Goal: Task Accomplishment & Management: Manage account settings

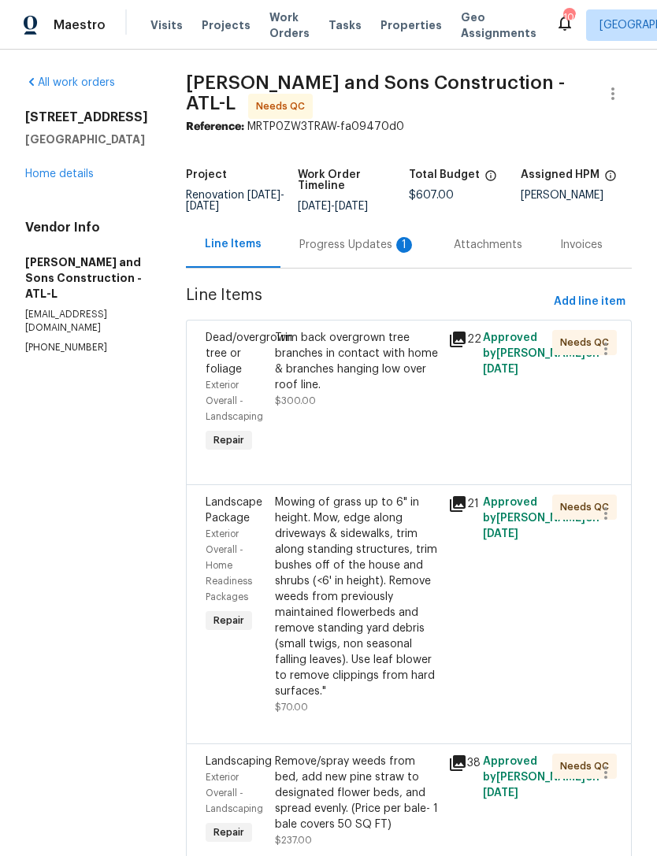
click at [301, 240] on div "Progress Updates 1" at bounding box center [357, 245] width 117 height 16
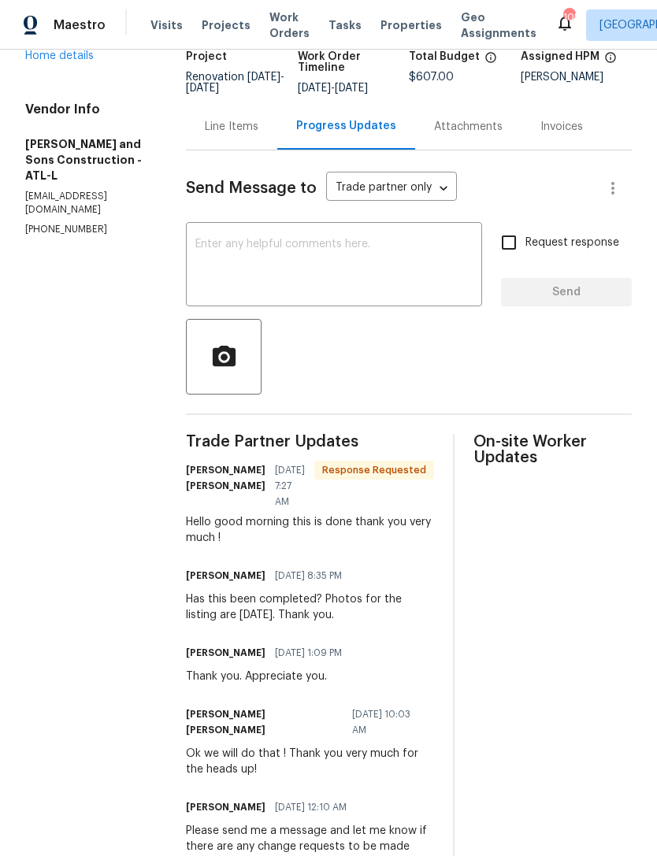
scroll to position [133, 0]
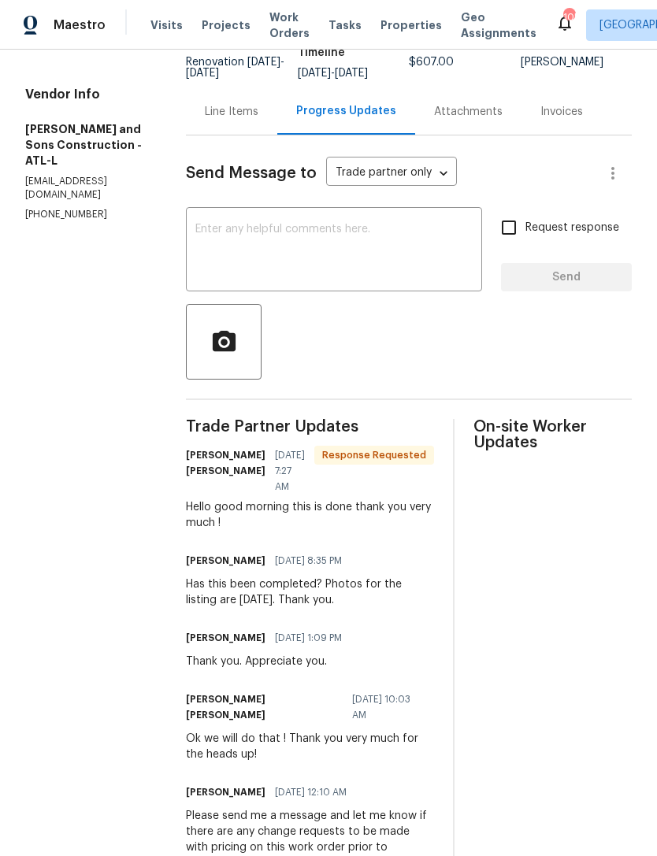
click at [289, 211] on div "x ​" at bounding box center [334, 251] width 296 height 80
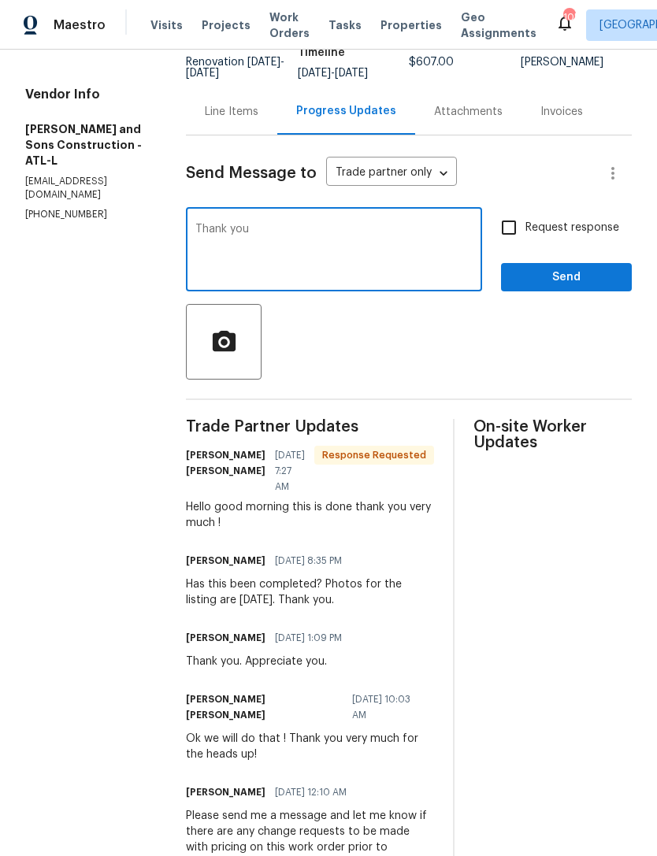
type textarea "Thank you"
click at [593, 268] on span "Send" at bounding box center [565, 278] width 105 height 20
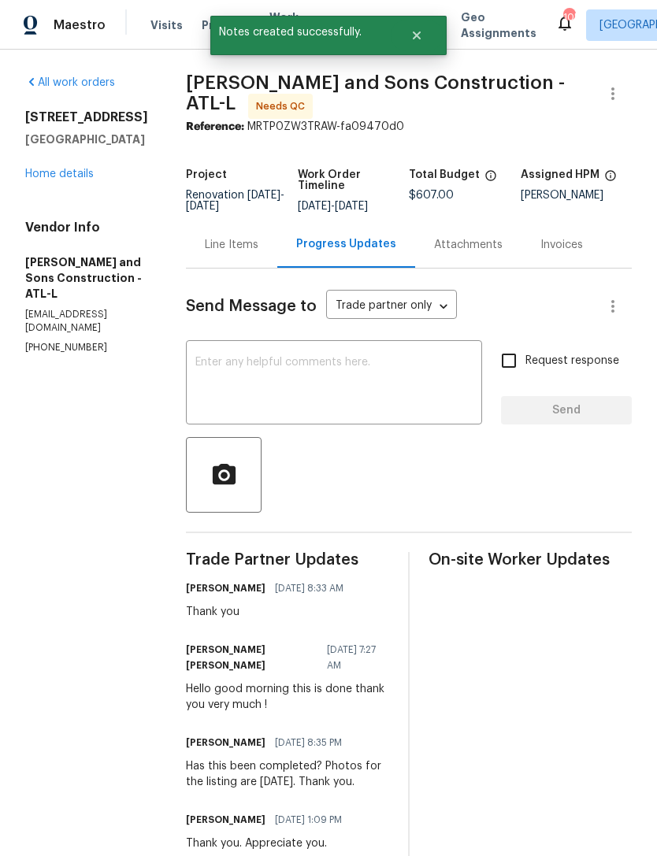
click at [61, 175] on link "Home details" at bounding box center [59, 173] width 68 height 11
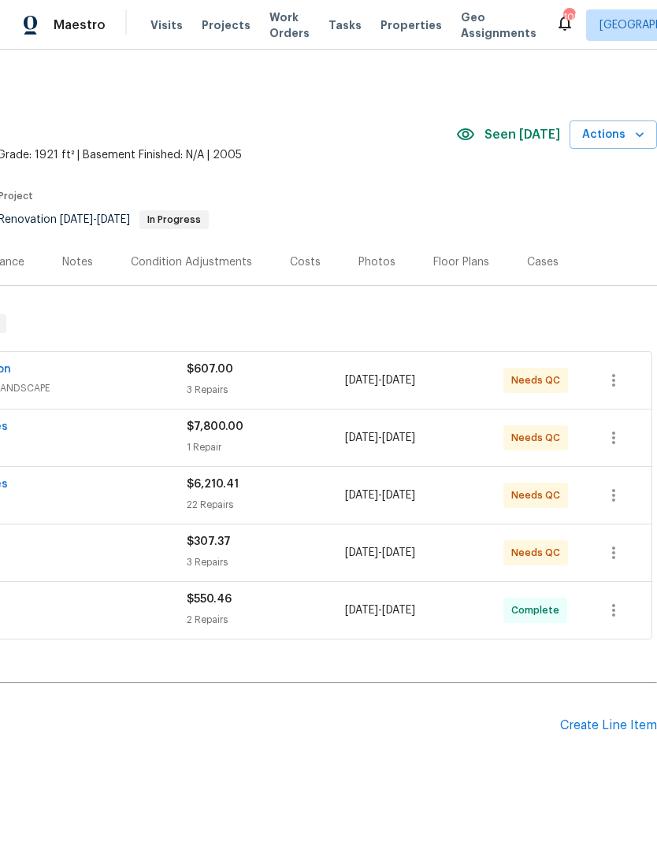
scroll to position [0, 233]
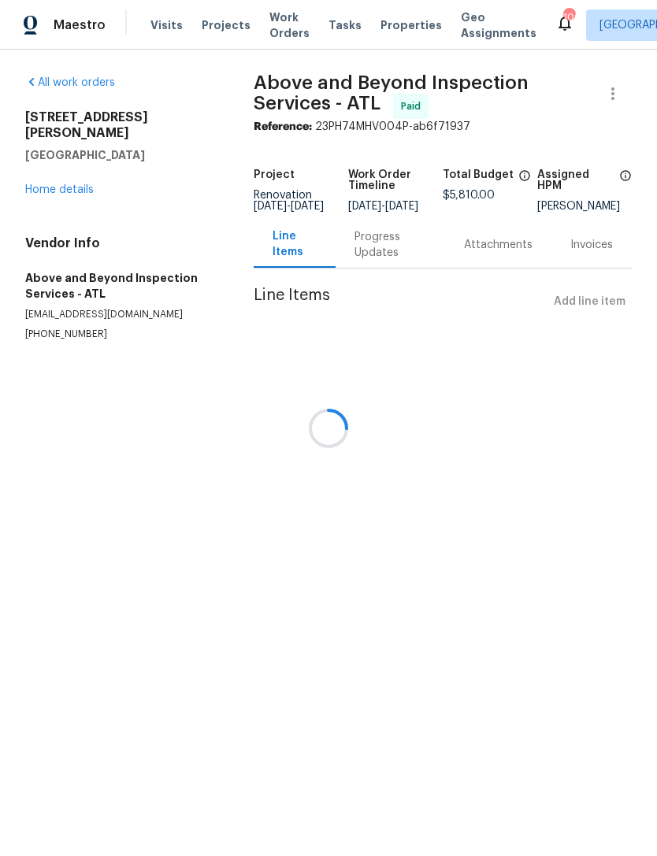
click at [57, 182] on div at bounding box center [328, 428] width 657 height 856
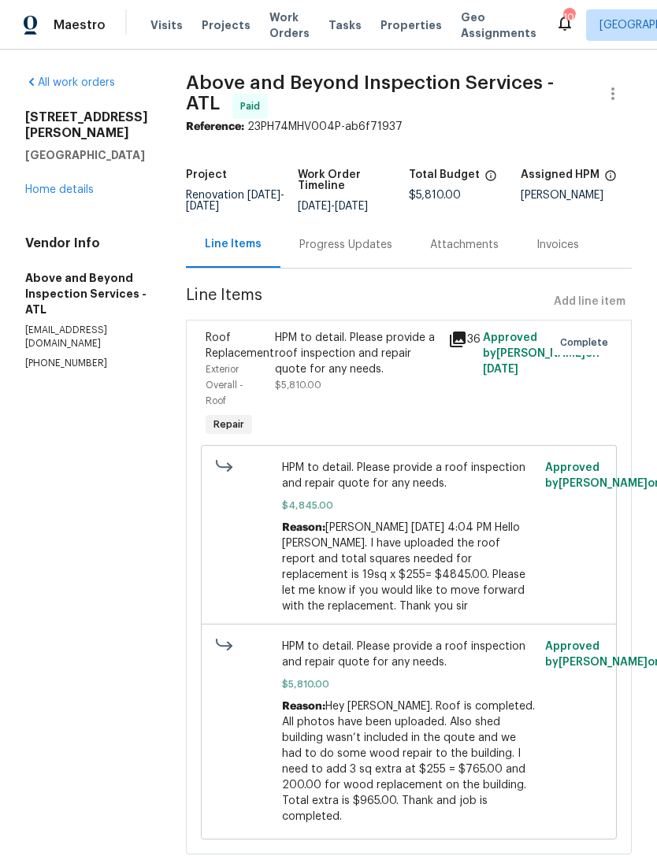
click at [56, 184] on link "Home details" at bounding box center [59, 189] width 68 height 11
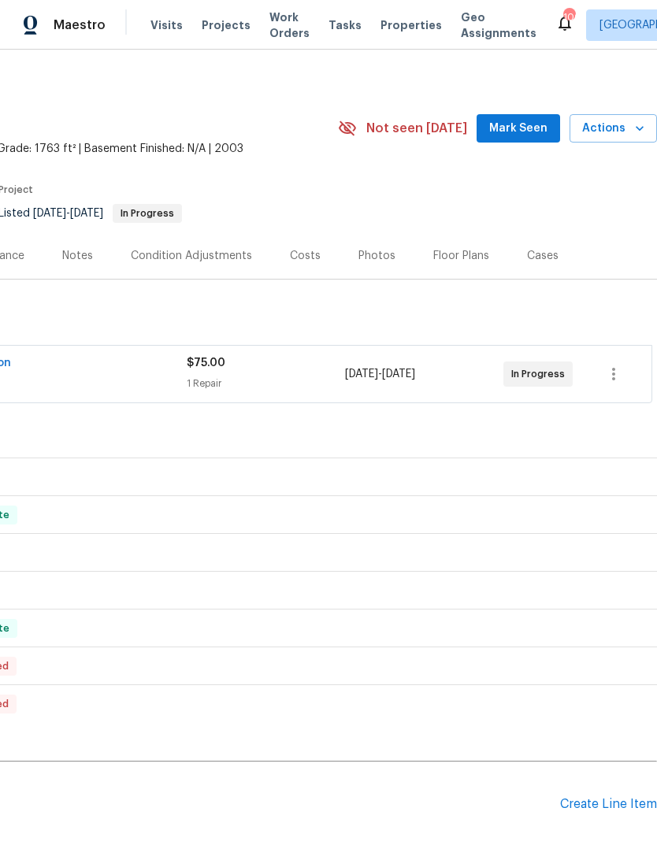
scroll to position [6, 233]
click at [517, 131] on span "Mark Seen" at bounding box center [518, 129] width 58 height 20
click at [533, 117] on button "Mark Seen" at bounding box center [517, 128] width 83 height 29
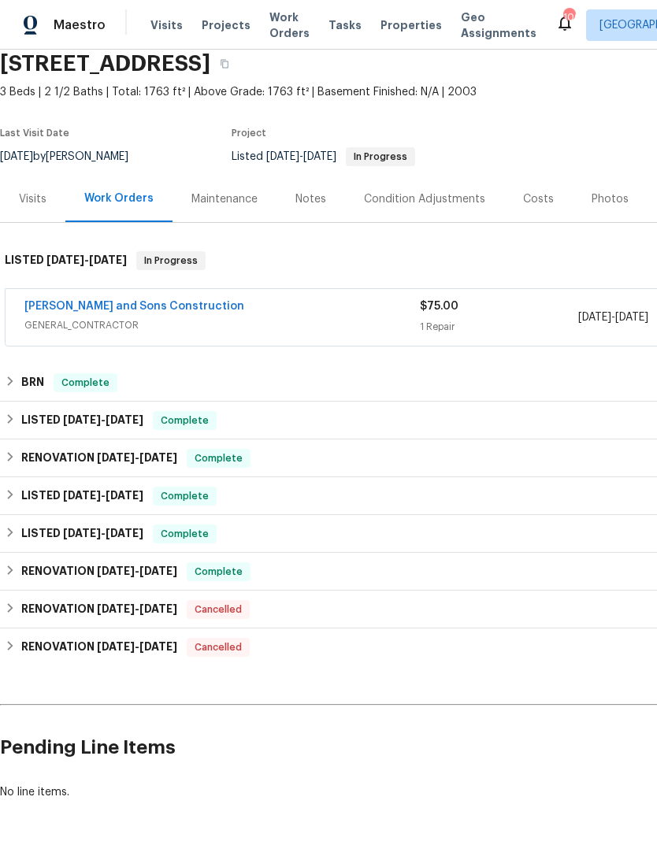
scroll to position [63, 0]
click at [75, 320] on span "GENERAL_CONTRACTOR" at bounding box center [221, 325] width 395 height 16
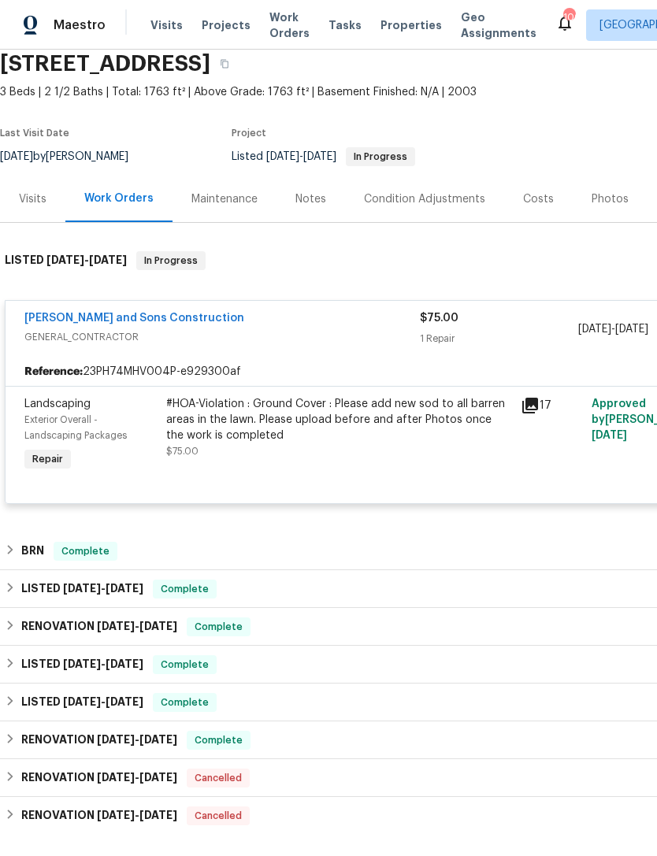
click at [77, 318] on link "Reyes and Sons Construction" at bounding box center [134, 318] width 220 height 11
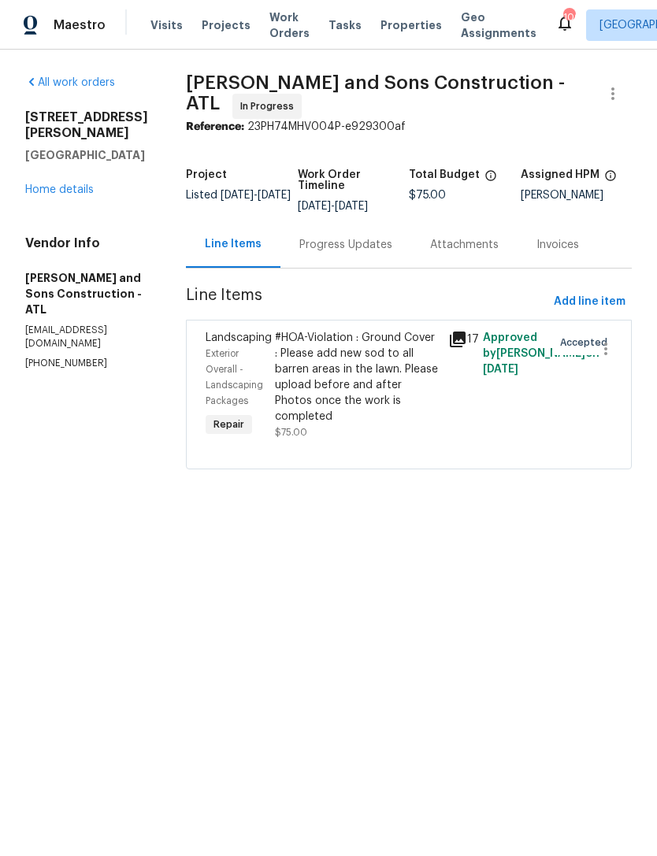
click at [303, 242] on div "Progress Updates" at bounding box center [345, 245] width 93 height 16
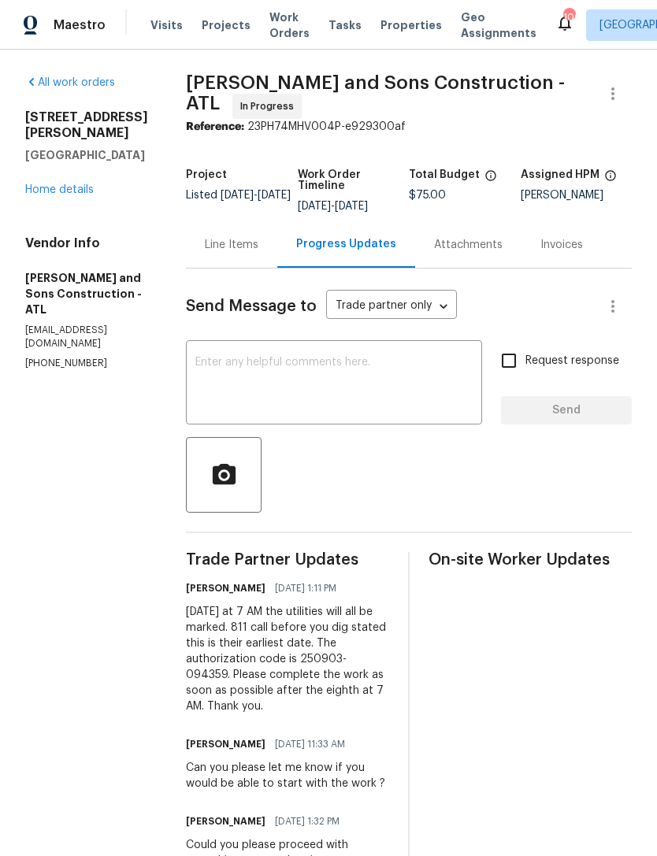
click at [207, 380] on textarea at bounding box center [333, 384] width 277 height 55
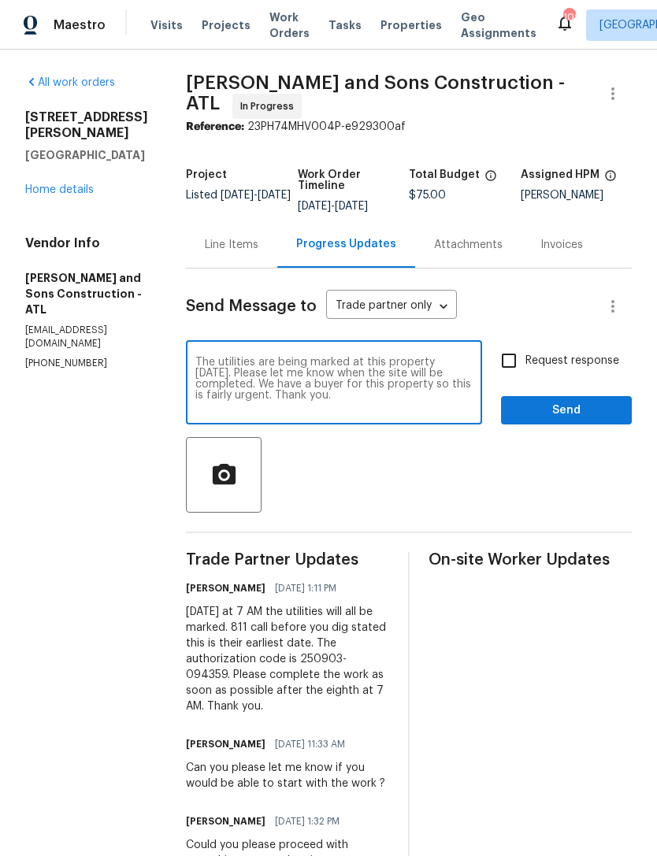
click at [288, 366] on textarea "The utilities are being marked at this property today. Please let me know when …" at bounding box center [333, 384] width 277 height 55
type textarea "The utilities are being marked at this property today. Please let me know when …"
click at [506, 358] on input "Request response" at bounding box center [508, 360] width 33 height 33
checkbox input "true"
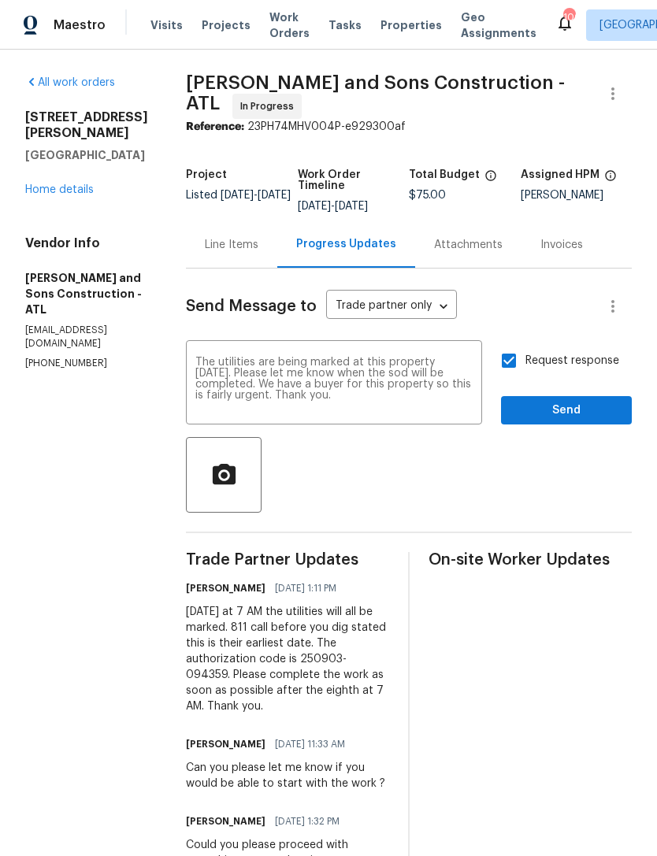
click at [586, 406] on span "Send" at bounding box center [565, 411] width 105 height 20
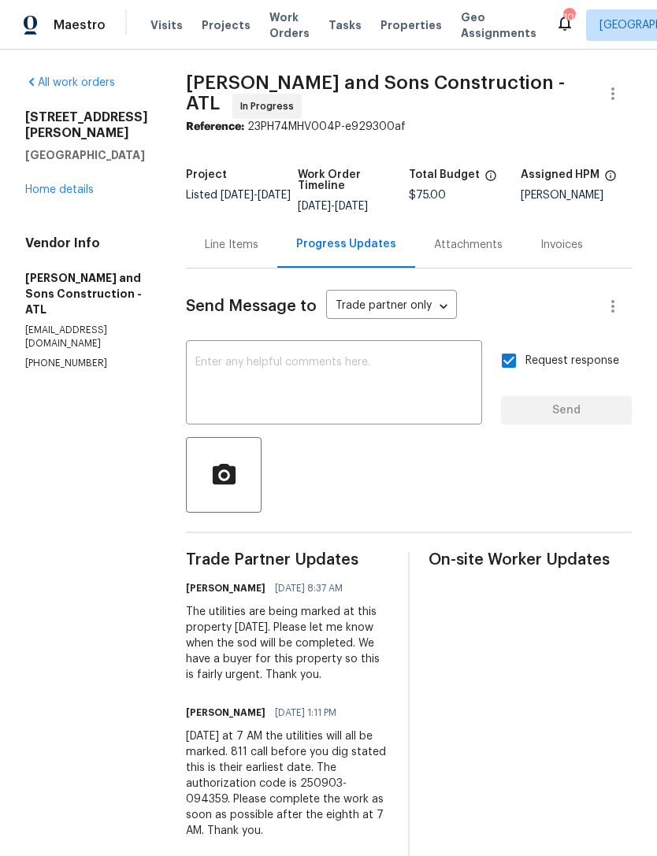
click at [57, 195] on link "Home details" at bounding box center [59, 189] width 68 height 11
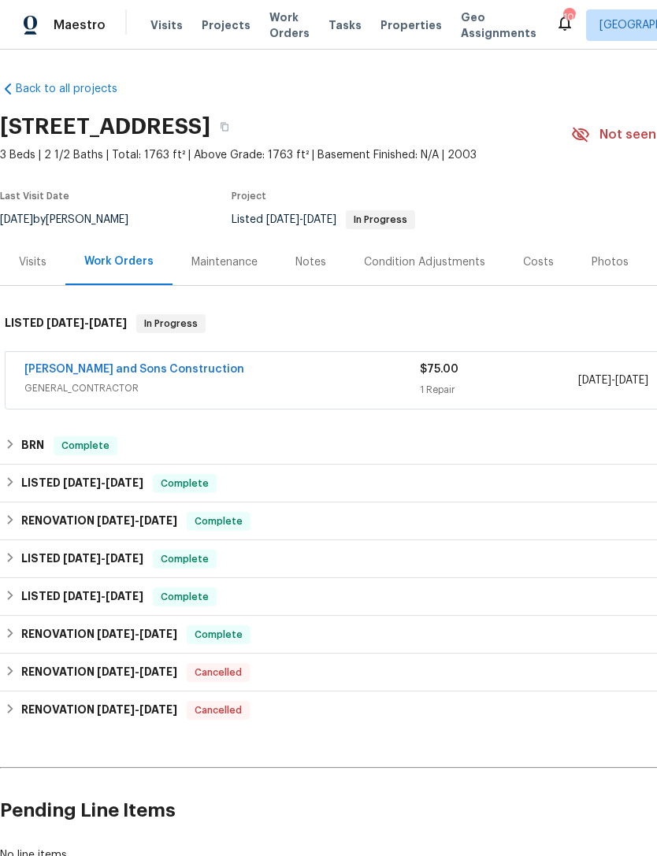
click at [303, 252] on div "Notes" at bounding box center [310, 262] width 68 height 46
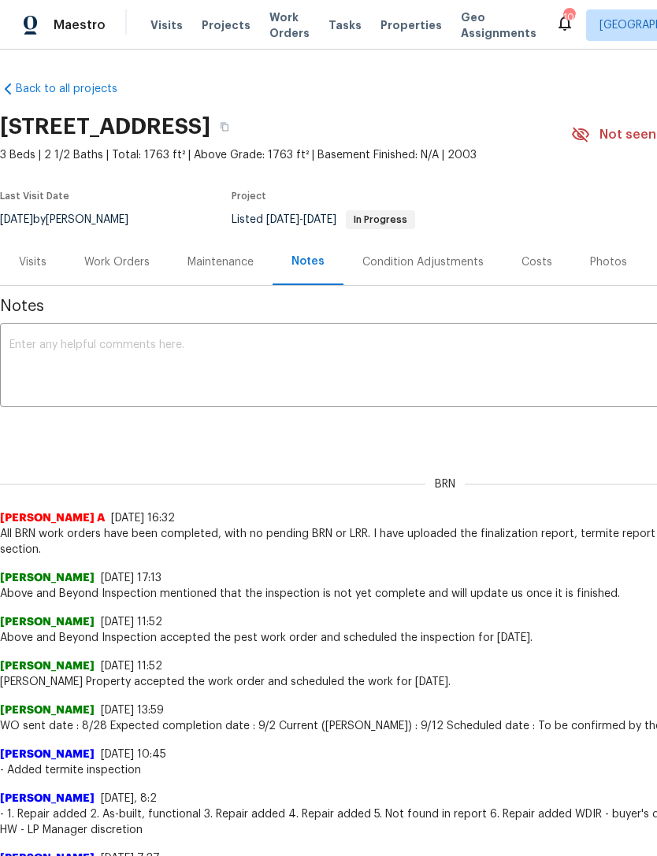
click at [372, 372] on textarea at bounding box center [444, 366] width 871 height 55
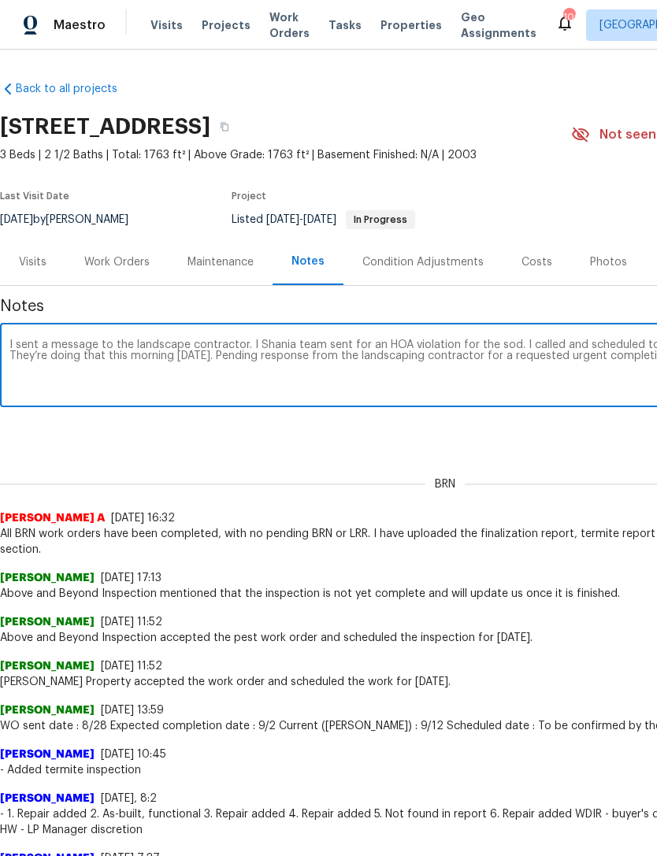
click at [281, 339] on textarea "I sent a message to the landscape contractor. I Shania team sent for an HOA vio…" at bounding box center [444, 366] width 871 height 55
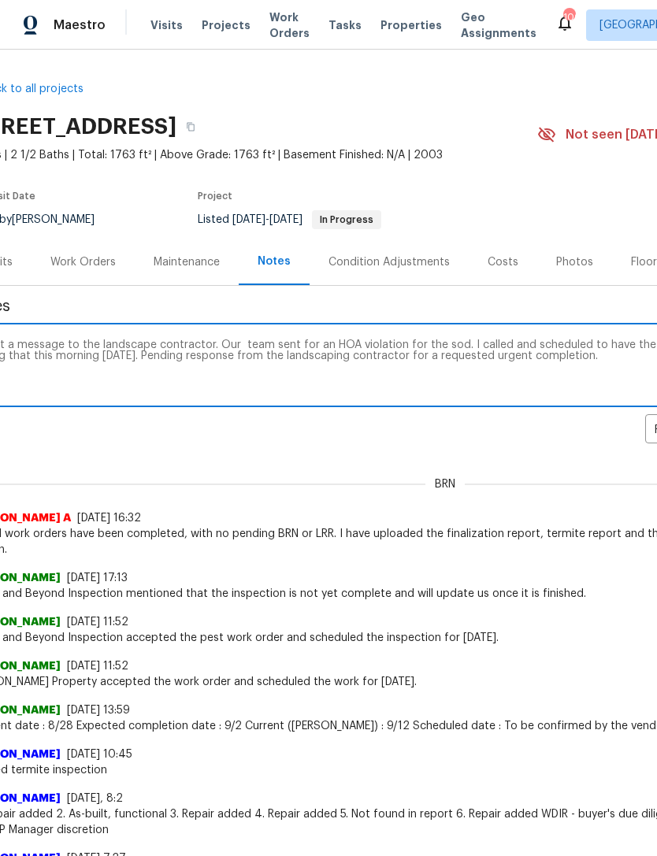
scroll to position [0, 34]
click at [309, 346] on textarea "I sent a message to the landscape contractor. Our team sent for an HOA violatio…" at bounding box center [411, 366] width 871 height 55
click at [398, 343] on textarea "I sent a message to the landscape contractor. Our team sent out an HOA violatio…" at bounding box center [411, 366] width 871 height 55
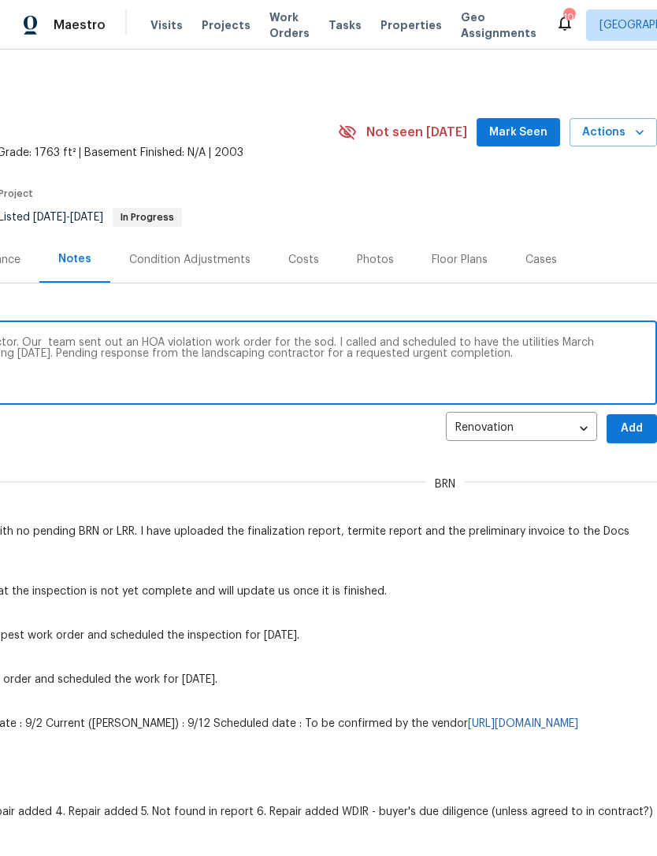
scroll to position [2, 233]
click at [577, 342] on textarea "I sent a message to the landscape contractor. Our team sent out an HOA violatio…" at bounding box center [211, 364] width 871 height 55
click at [572, 325] on div "I sent a message to the landscape contractor. Our team sent out an HOA violatio…" at bounding box center [212, 364] width 890 height 80
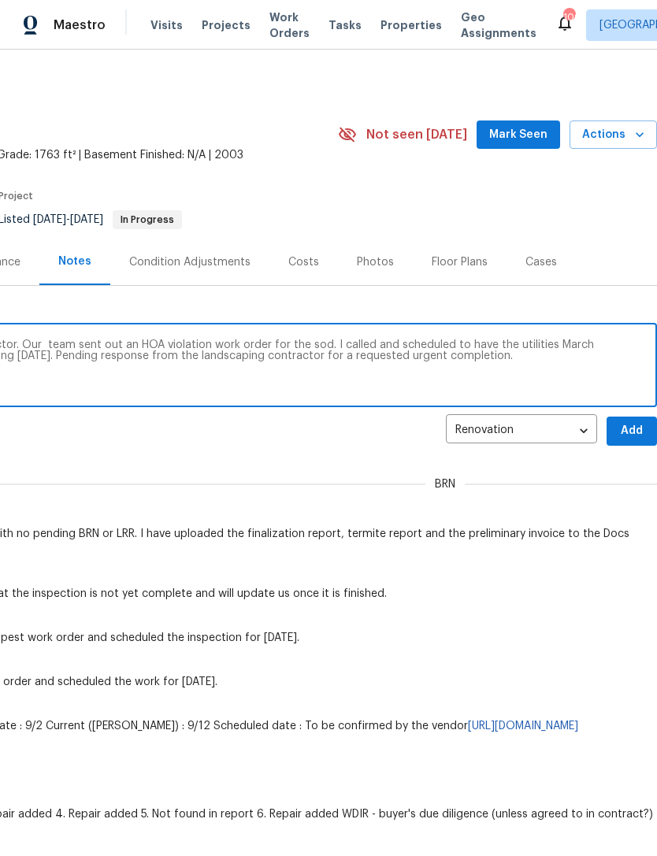
scroll to position [0, 233]
click at [565, 344] on textarea "I sent a message to the landscape contractor. Our team sent out an HOA violatio…" at bounding box center [211, 366] width 871 height 55
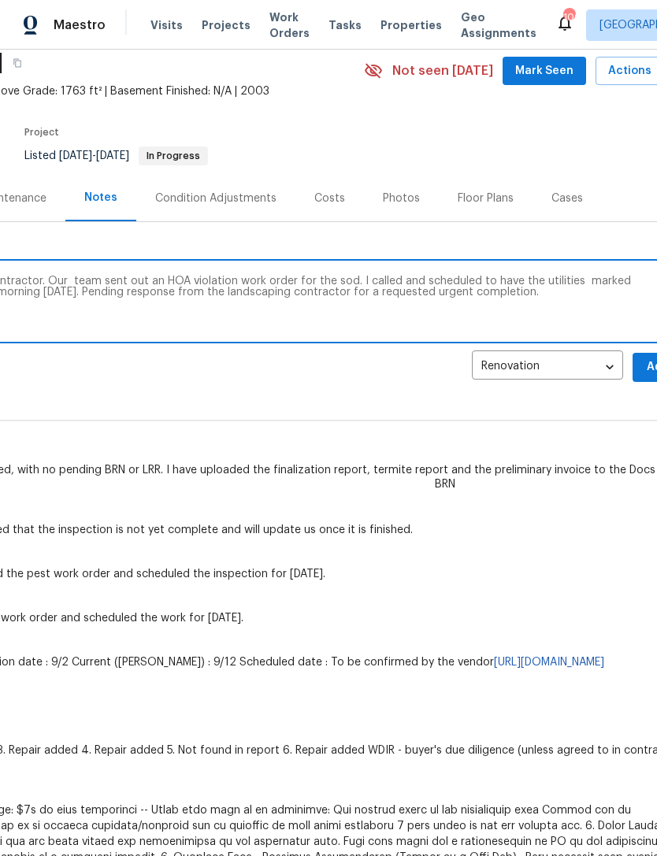
scroll to position [64, 227]
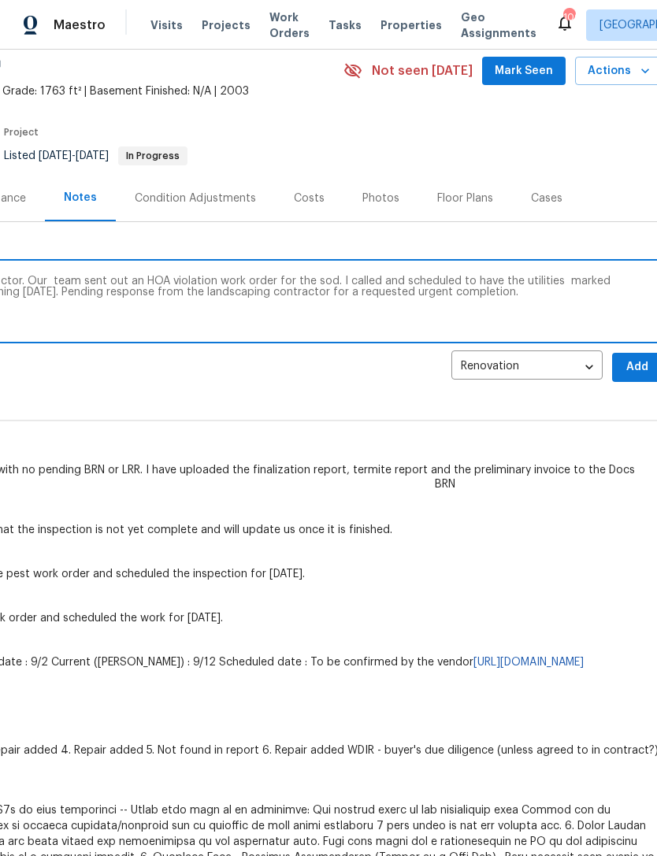
type textarea "I sent a message to the landscape contractor. Our team sent out an HOA violatio…"
click at [640, 368] on span "Add" at bounding box center [636, 367] width 25 height 20
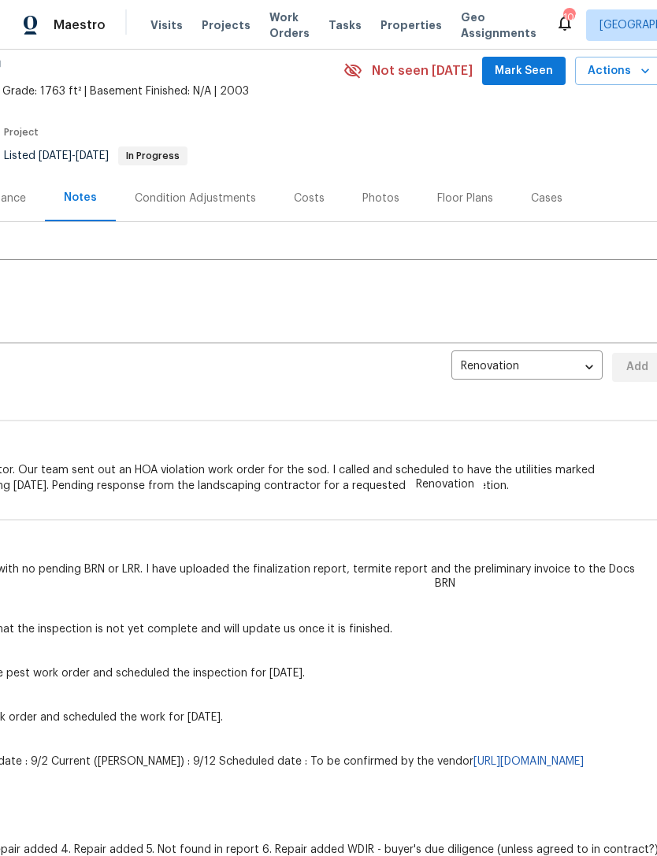
click at [536, 61] on span "Mark Seen" at bounding box center [523, 71] width 58 height 20
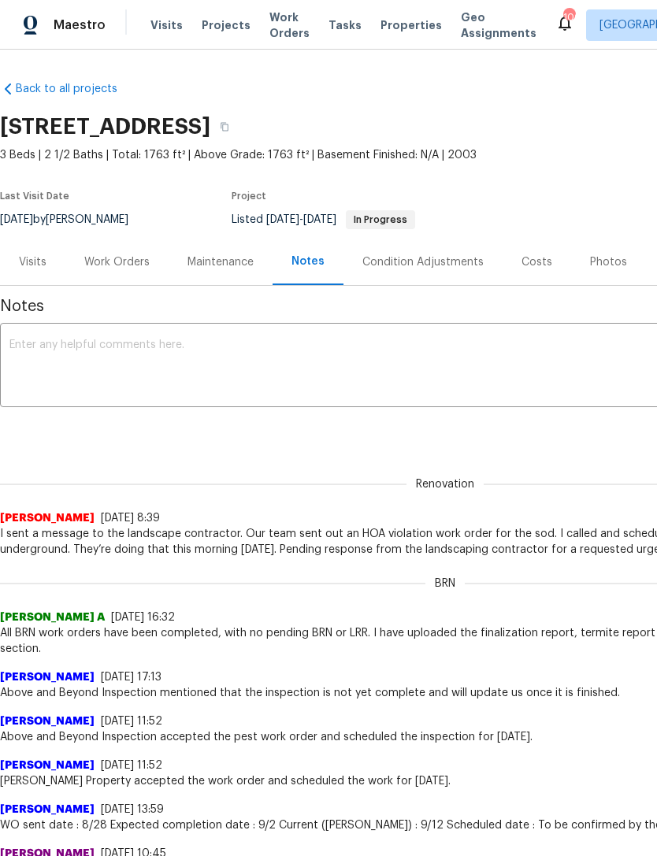
scroll to position [0, 0]
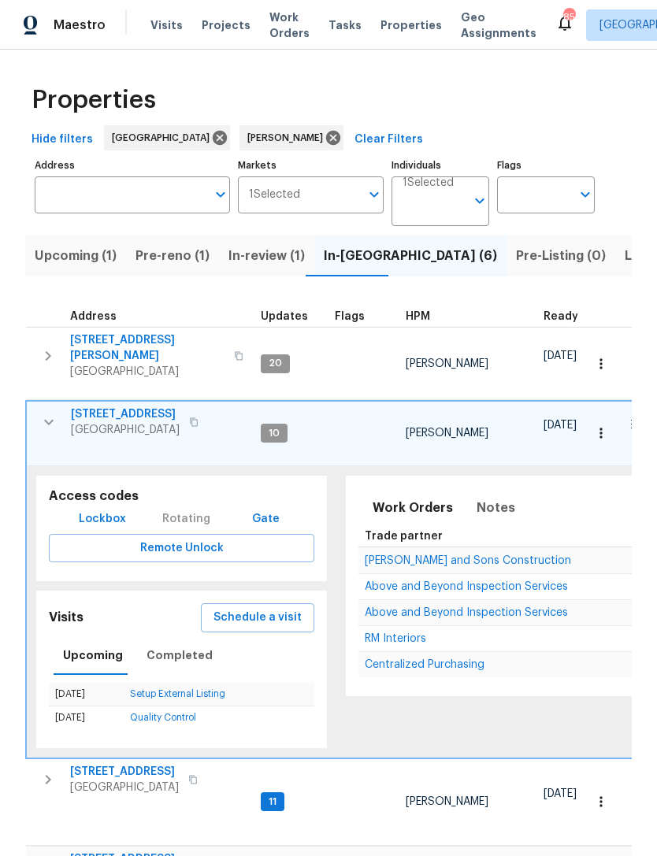
scroll to position [0, 28]
click at [41, 418] on icon "button" at bounding box center [48, 421] width 19 height 19
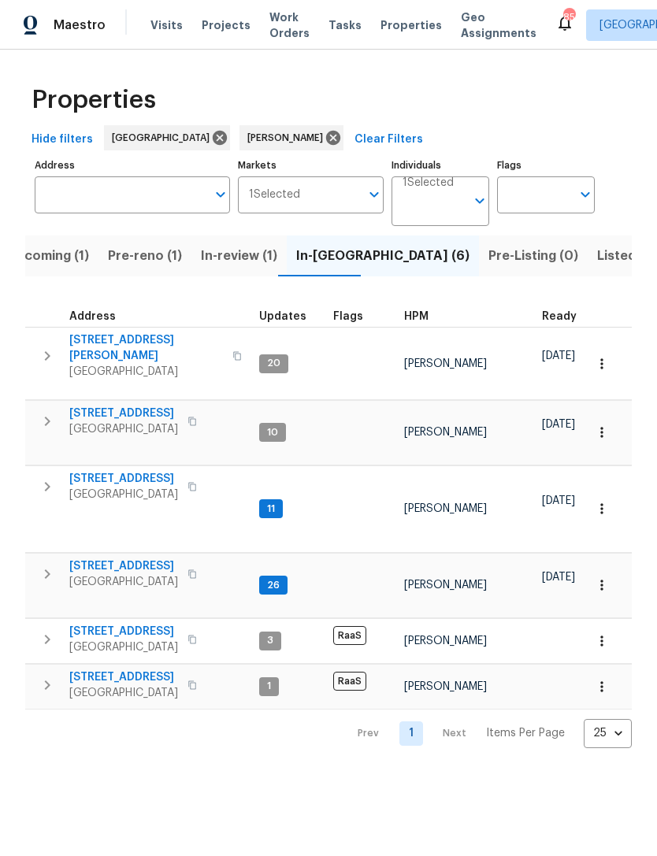
click at [55, 566] on icon "button" at bounding box center [47, 573] width 19 height 19
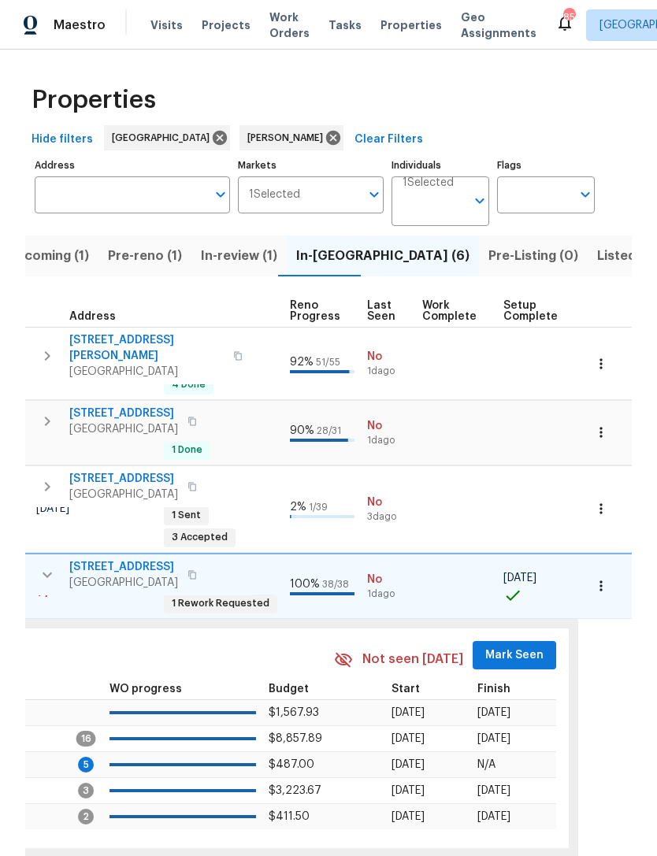
scroll to position [0, 694]
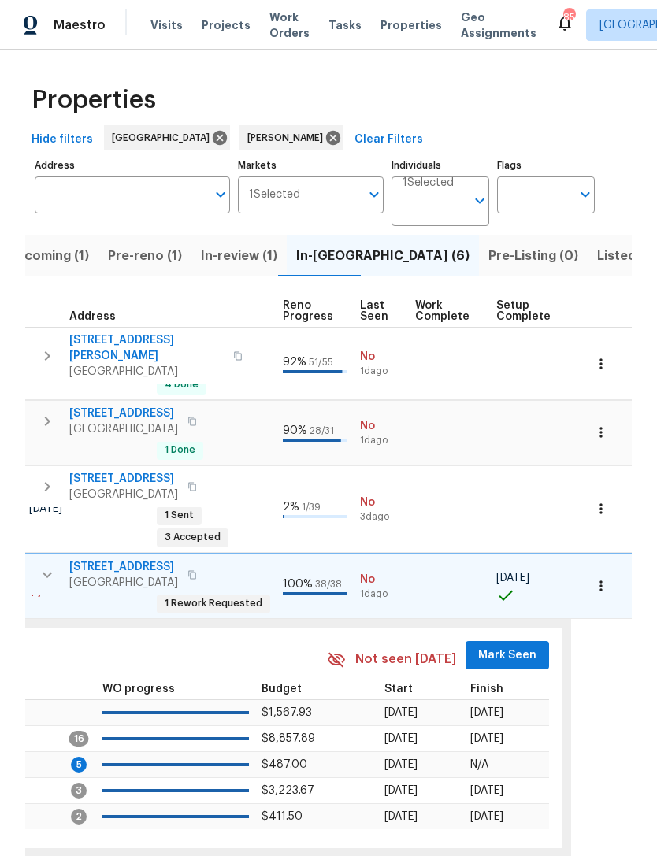
click at [516, 649] on span "Mark Seen" at bounding box center [507, 655] width 58 height 20
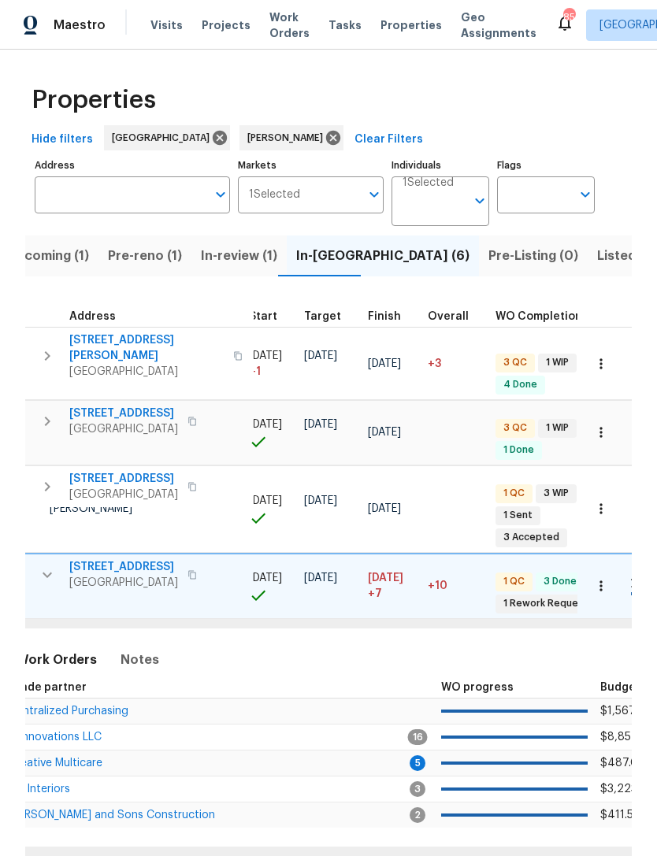
scroll to position [0, 302]
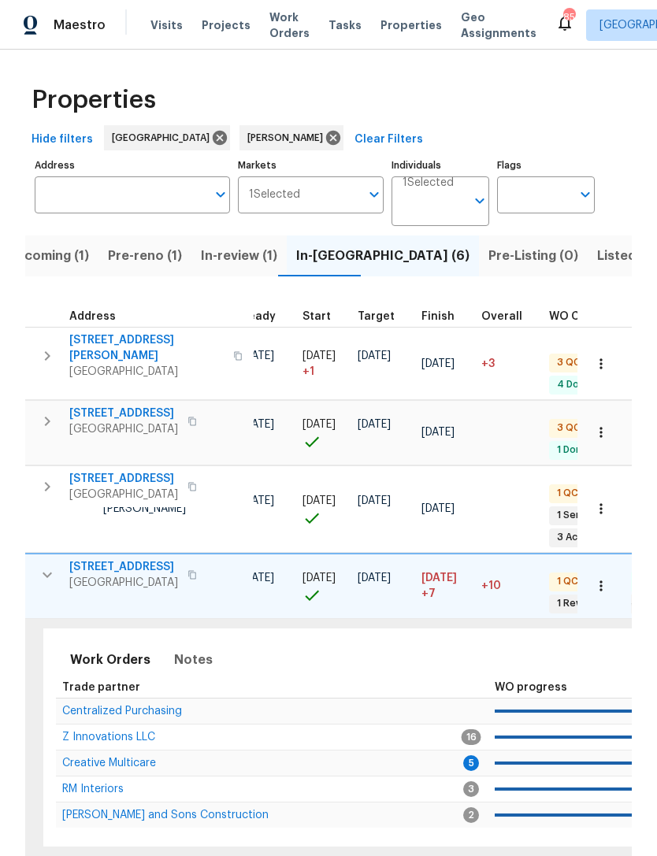
click at [87, 760] on span "Creative Multicare" at bounding box center [109, 762] width 94 height 11
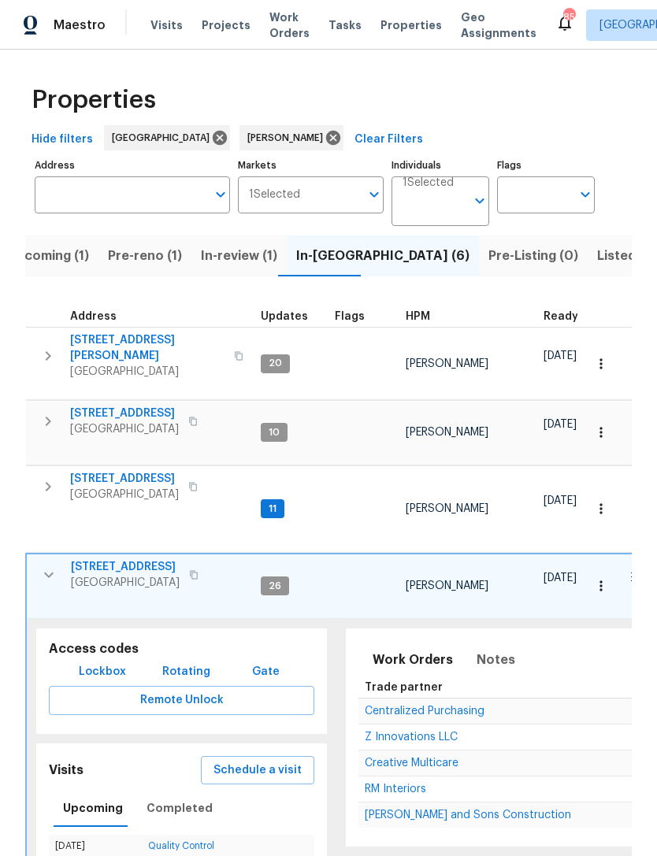
scroll to position [0, 0]
click at [54, 483] on icon "button" at bounding box center [48, 486] width 19 height 19
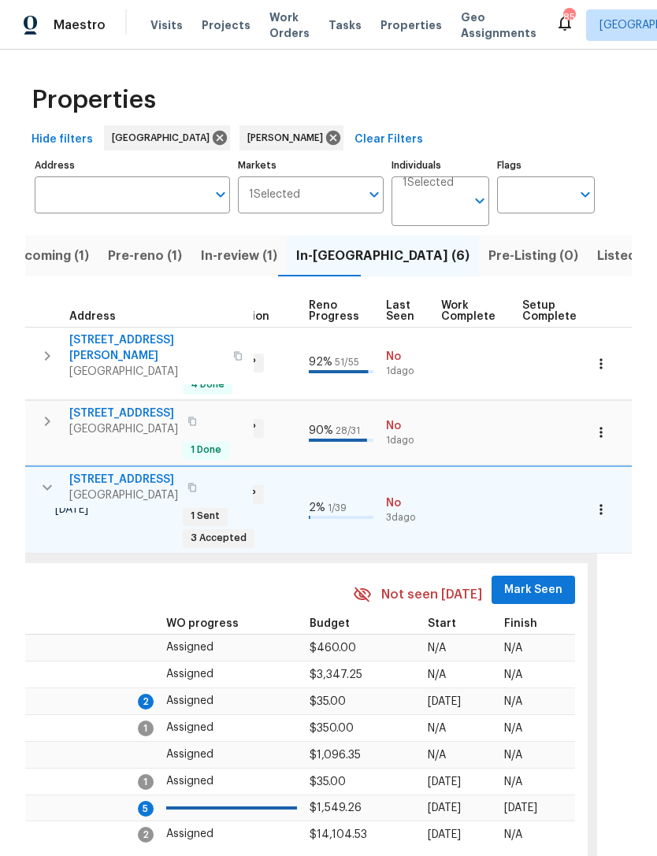
scroll to position [0, 675]
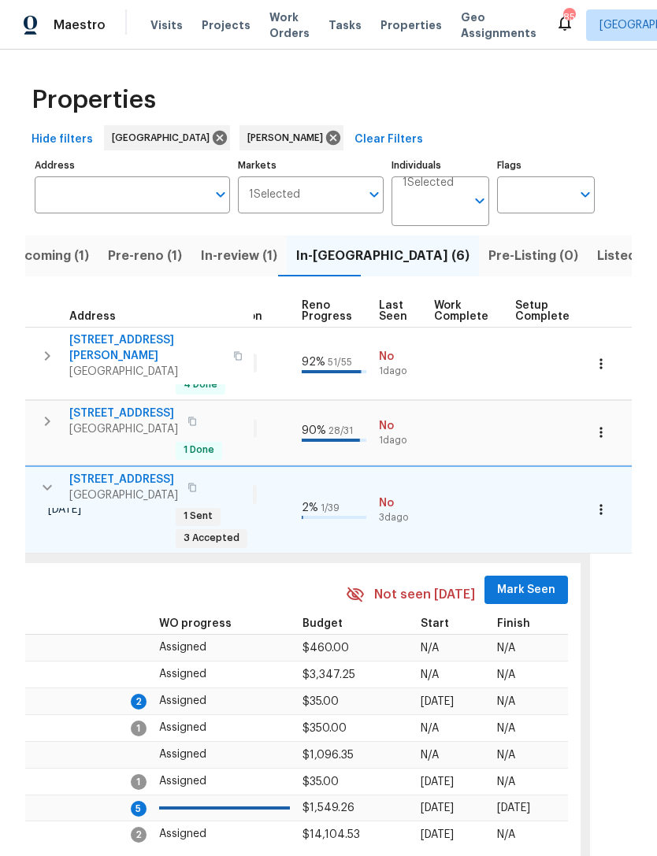
click at [532, 582] on span "Mark Seen" at bounding box center [526, 590] width 58 height 20
click at [522, 580] on span "Mark Seen" at bounding box center [526, 590] width 58 height 20
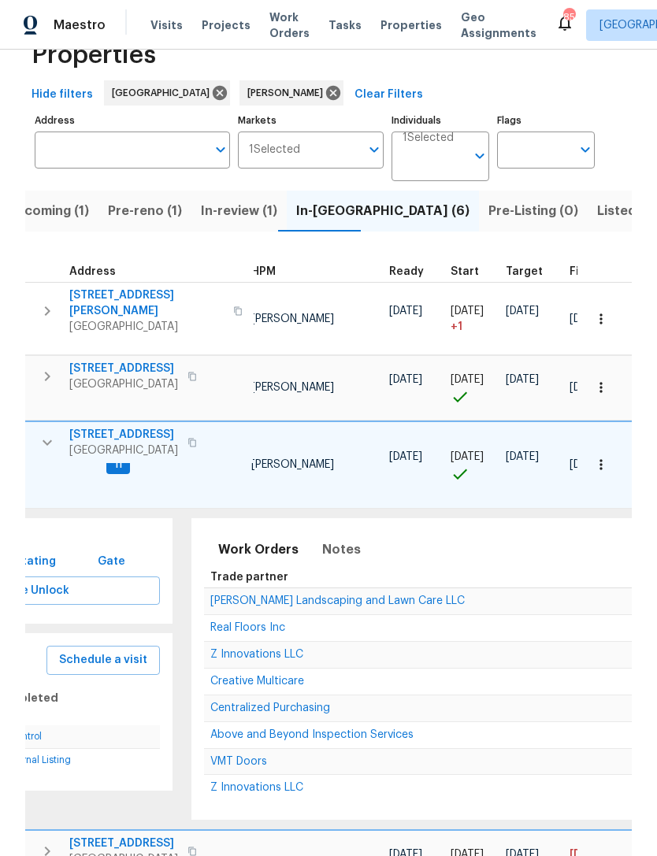
scroll to position [0, 166]
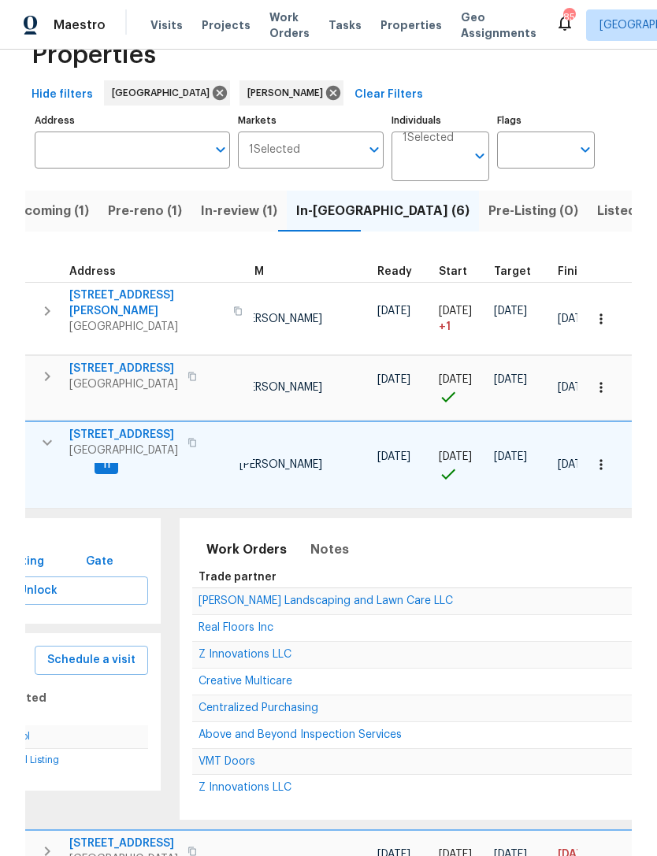
click at [219, 758] on span "VMT Doors" at bounding box center [226, 761] width 57 height 11
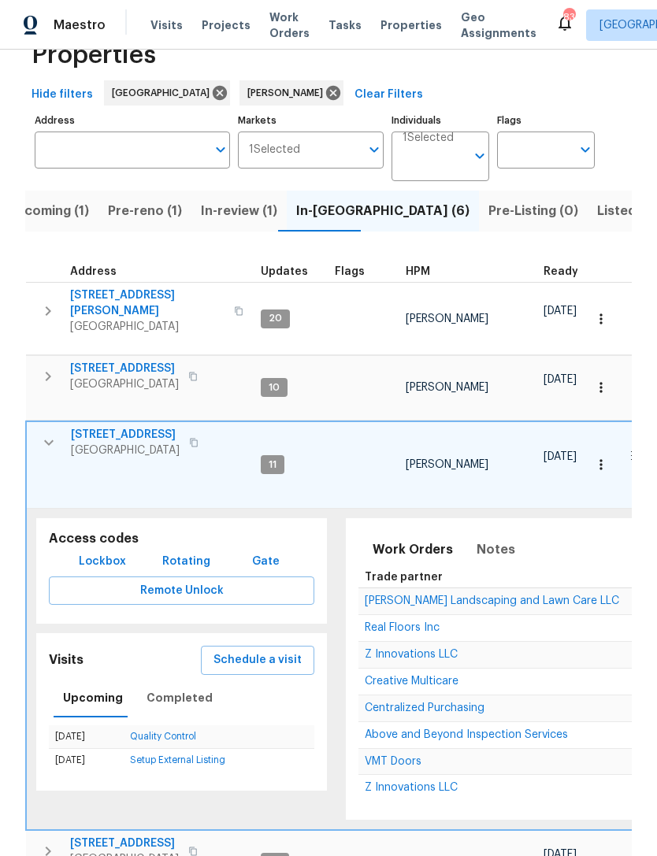
scroll to position [0, 0]
click at [46, 440] on icon "button" at bounding box center [48, 442] width 19 height 19
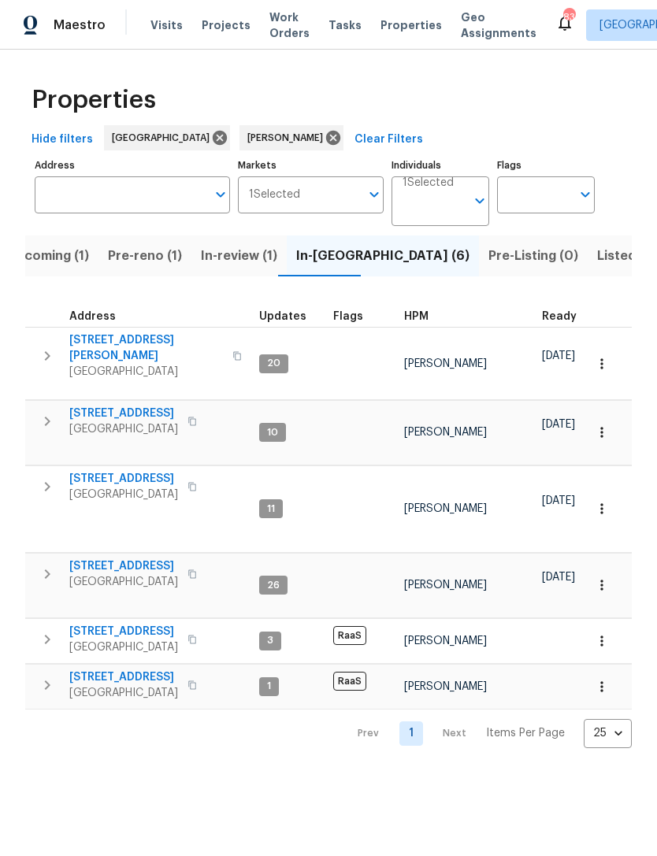
click at [52, 412] on icon "button" at bounding box center [47, 421] width 19 height 19
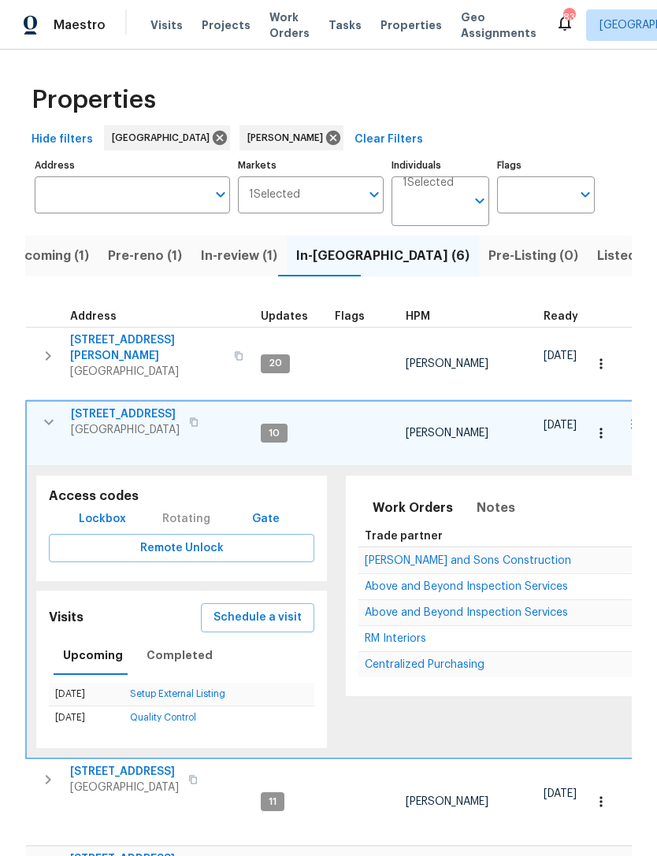
click at [528, 607] on span "Above and Beyond Inspection Services" at bounding box center [465, 612] width 203 height 11
click at [479, 607] on span "Above and Beyond Inspection Services" at bounding box center [465, 612] width 203 height 11
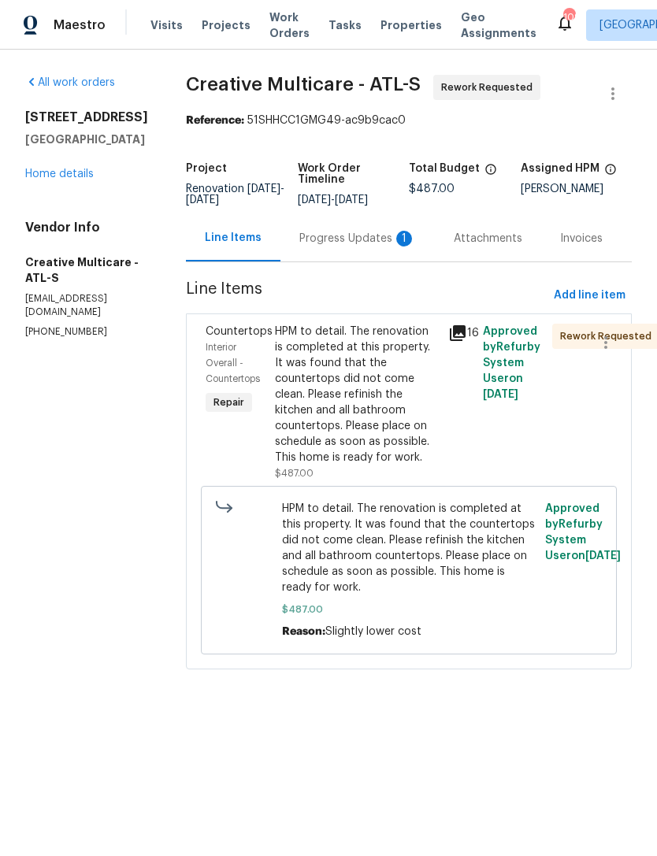
click at [356, 246] on div "Progress Updates 1" at bounding box center [357, 239] width 117 height 16
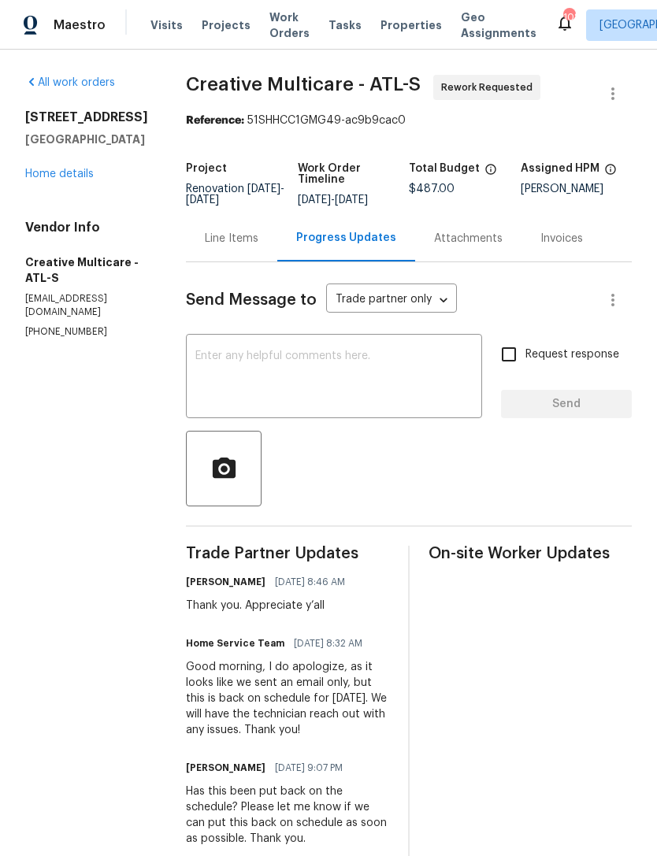
click at [56, 169] on link "Home details" at bounding box center [59, 173] width 68 height 11
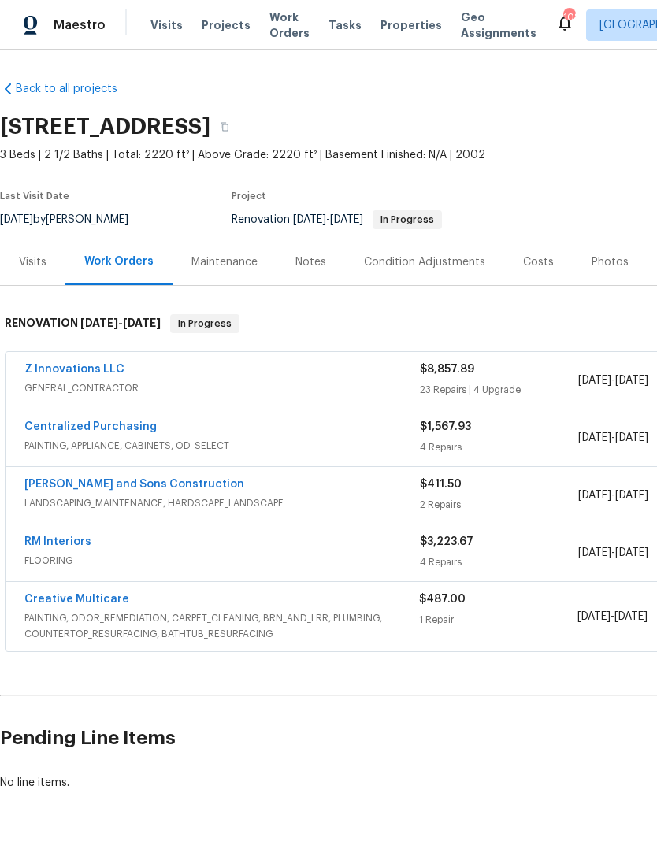
click at [76, 373] on link "Z Innovations LLC" at bounding box center [74, 369] width 100 height 11
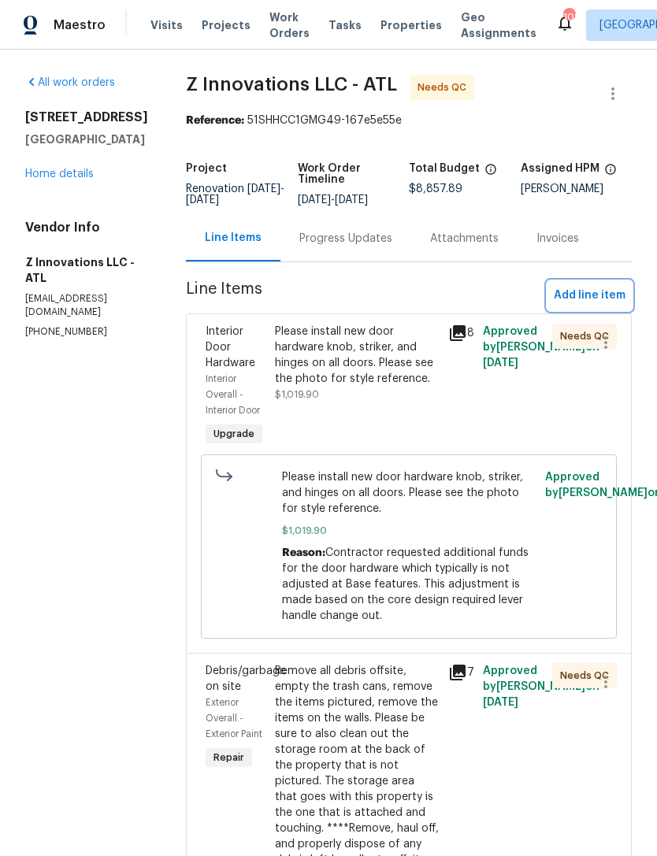
click at [607, 298] on span "Add line item" at bounding box center [589, 296] width 72 height 20
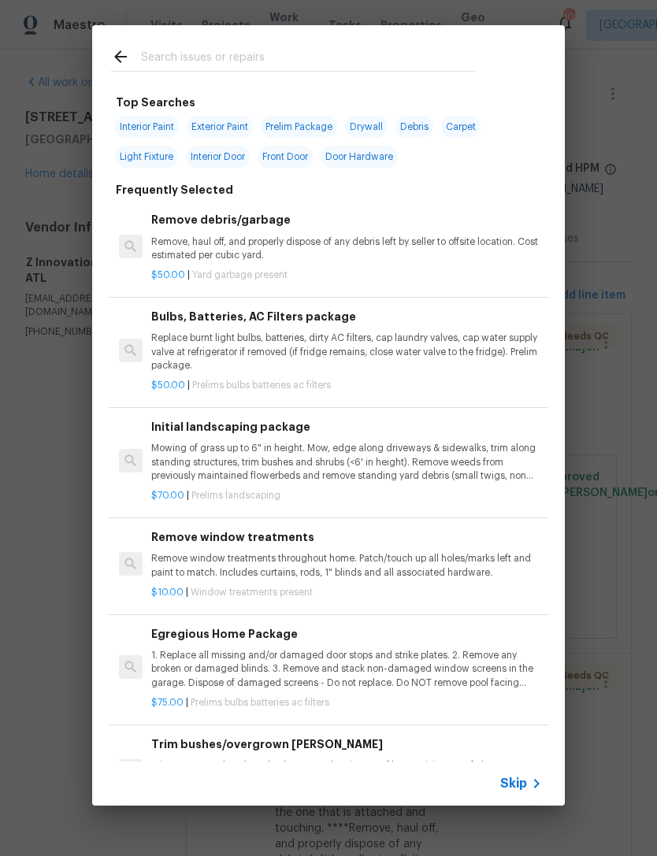
click at [430, 57] on input "text" at bounding box center [308, 59] width 334 height 24
type input "Paint"
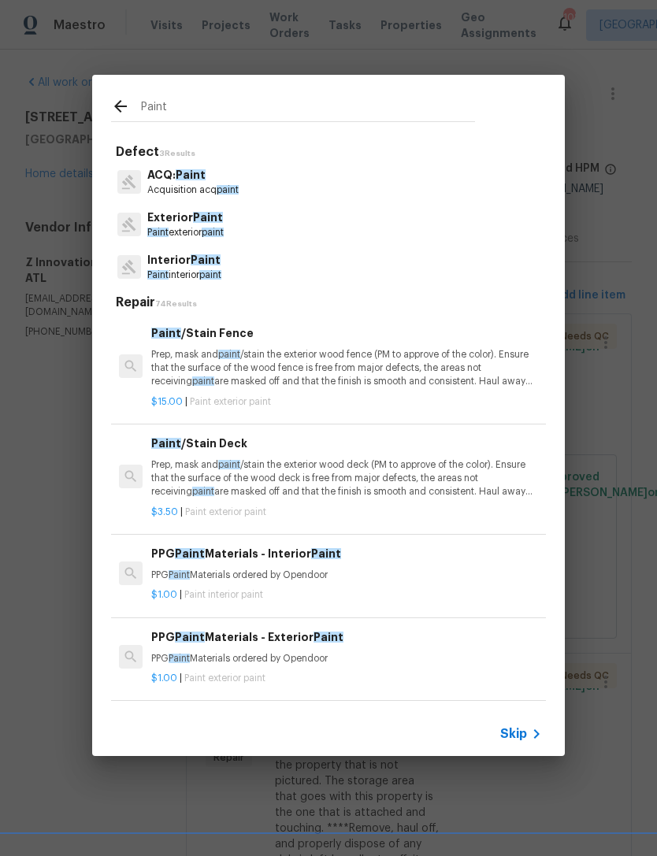
click at [201, 278] on p "Paint interior paint" at bounding box center [184, 274] width 74 height 13
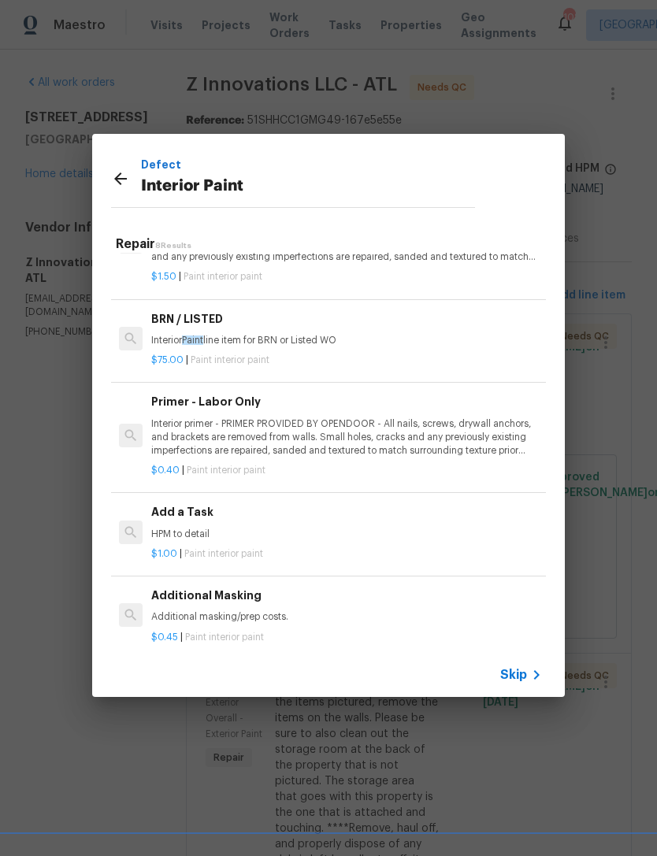
scroll to position [370, 0]
click at [185, 508] on h6 "Add a Task" at bounding box center [346, 510] width 390 height 17
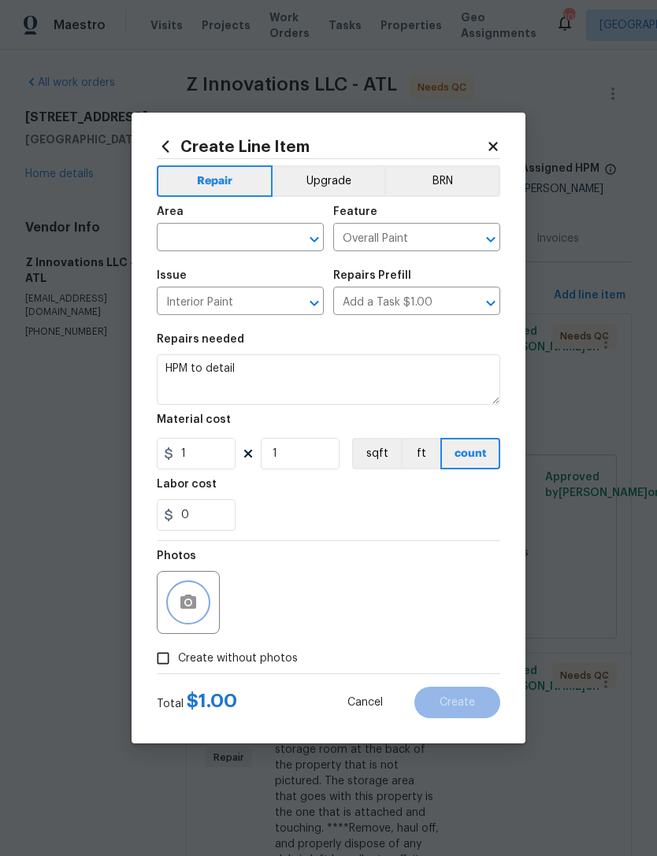
click at [188, 621] on button "button" at bounding box center [188, 602] width 38 height 38
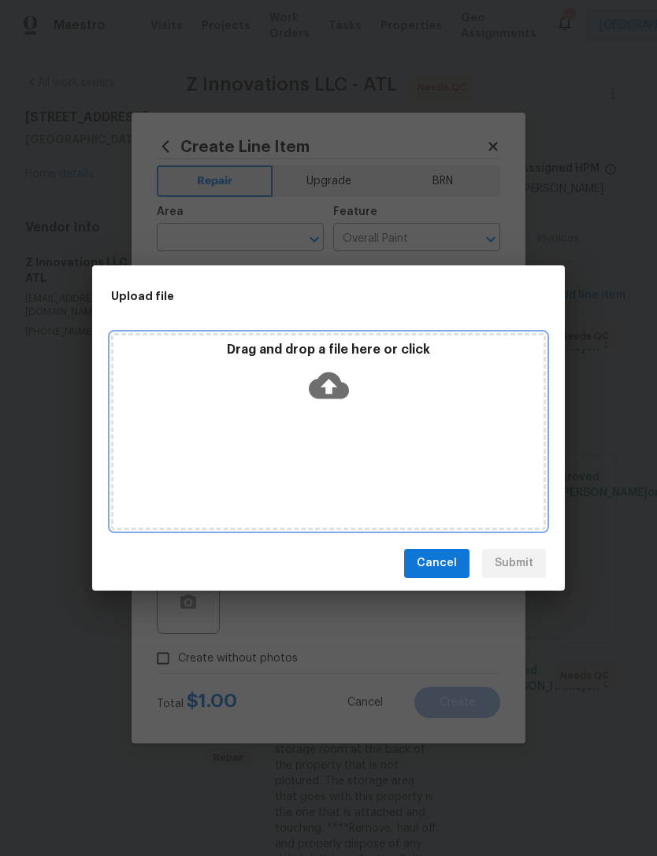
click at [321, 396] on icon at bounding box center [329, 385] width 40 height 27
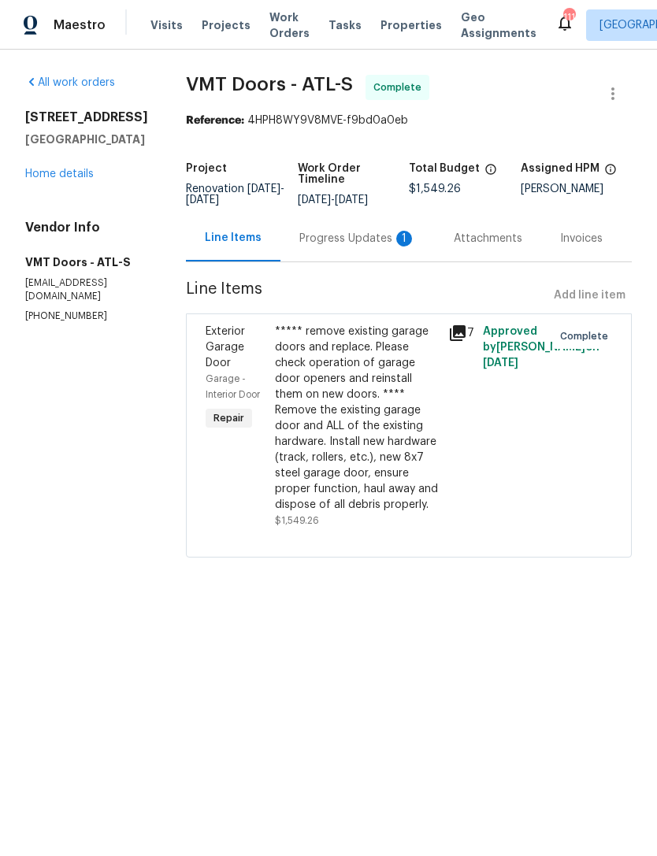
click at [315, 244] on div "Progress Updates 1" at bounding box center [357, 239] width 117 height 16
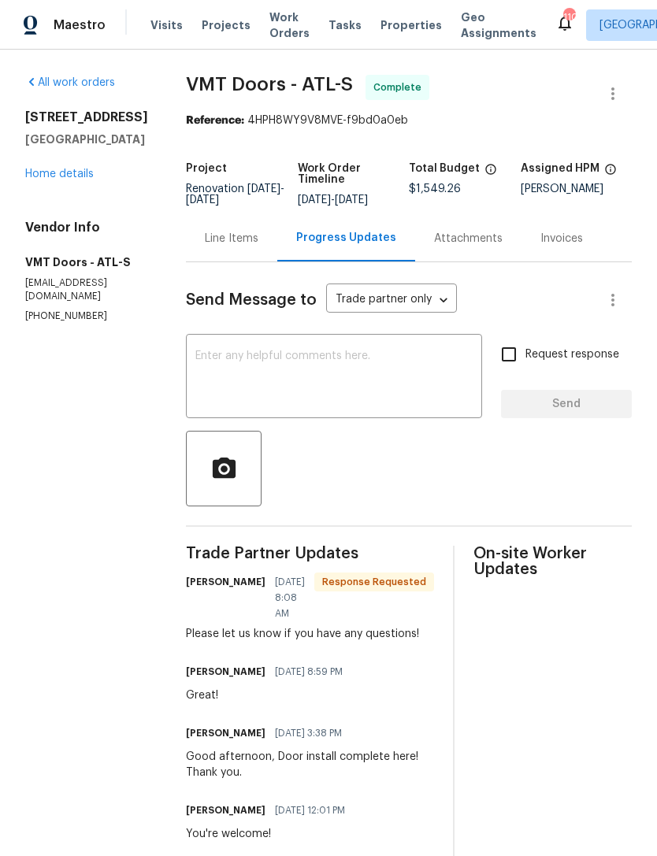
scroll to position [2, 0]
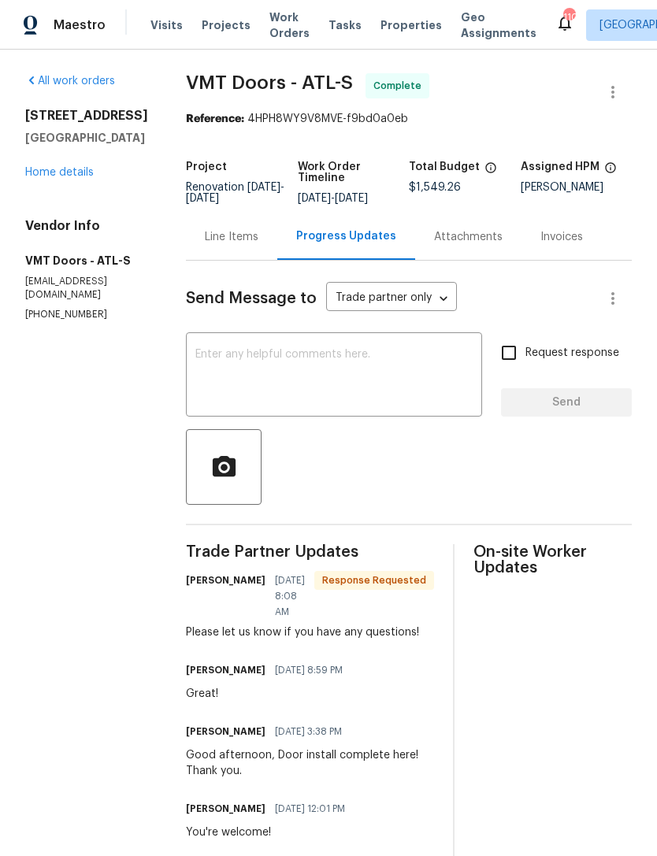
click at [375, 383] on textarea at bounding box center [333, 376] width 277 height 55
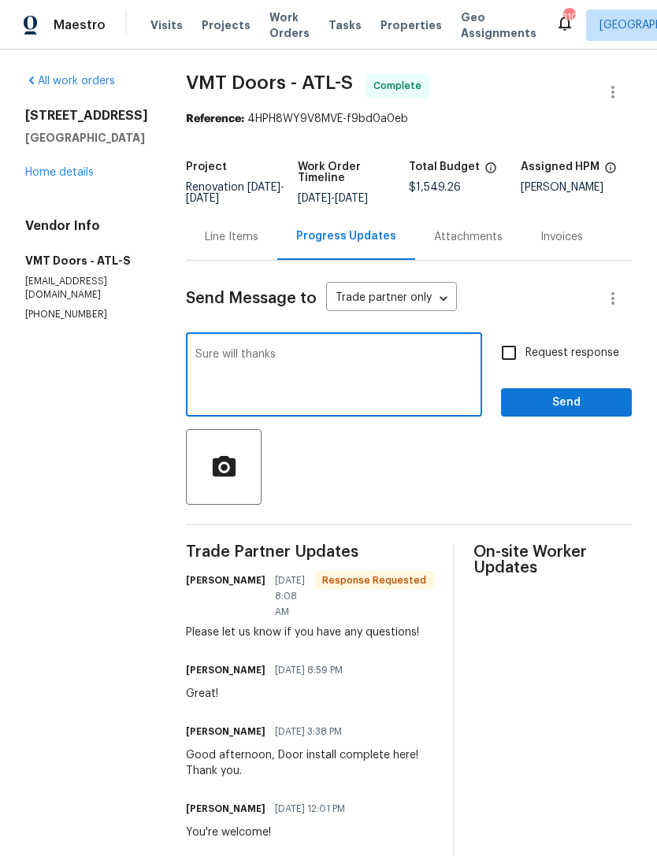
type textarea "Sure will thanks"
click at [584, 398] on span "Send" at bounding box center [565, 403] width 105 height 20
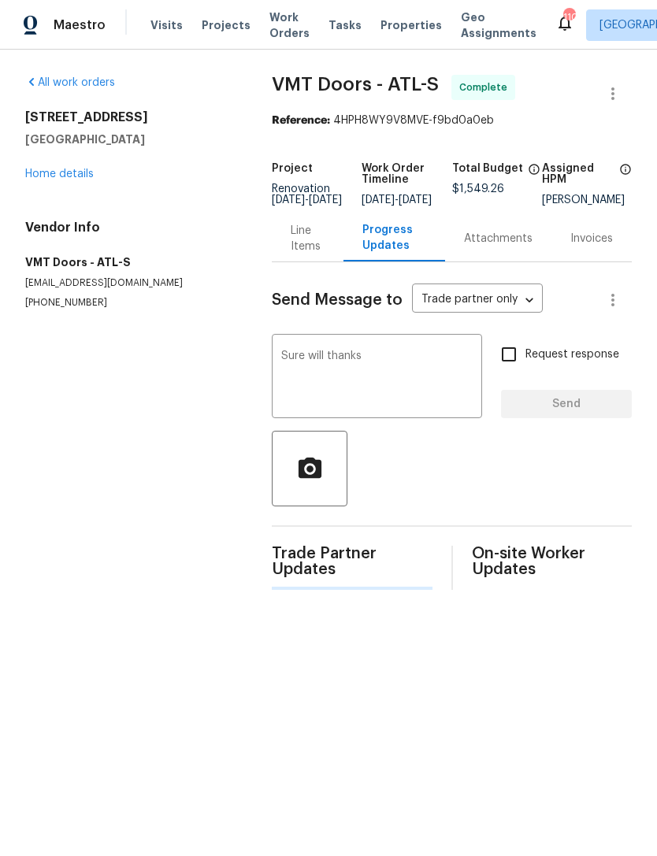
scroll to position [0, 0]
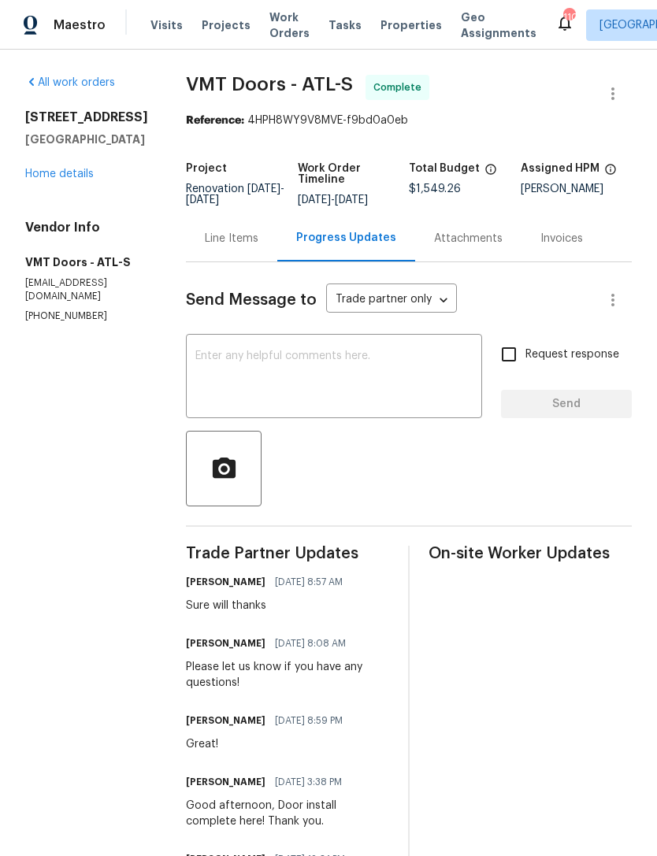
click at [66, 179] on link "Home details" at bounding box center [59, 173] width 68 height 11
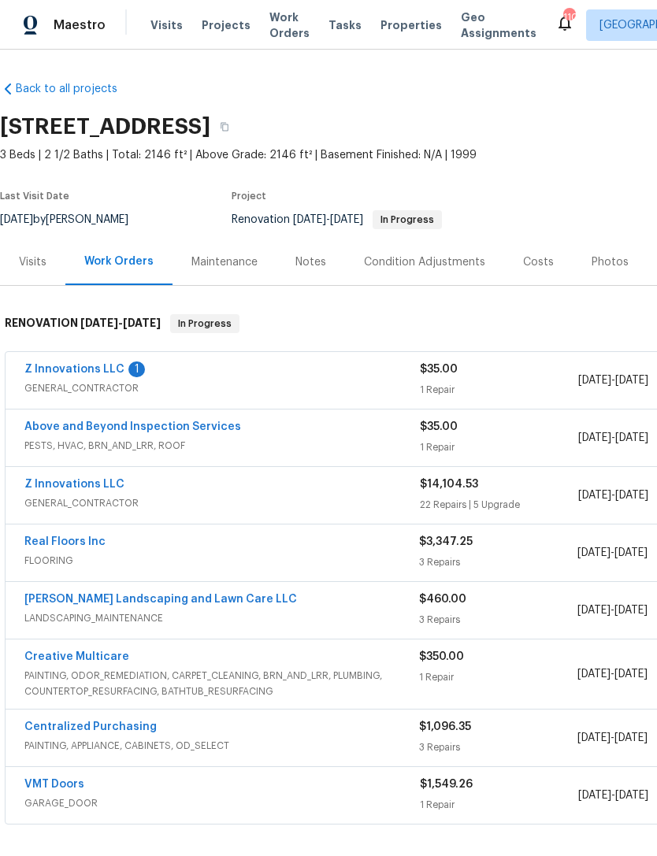
click at [57, 372] on link "Z Innovations LLC" at bounding box center [74, 369] width 100 height 11
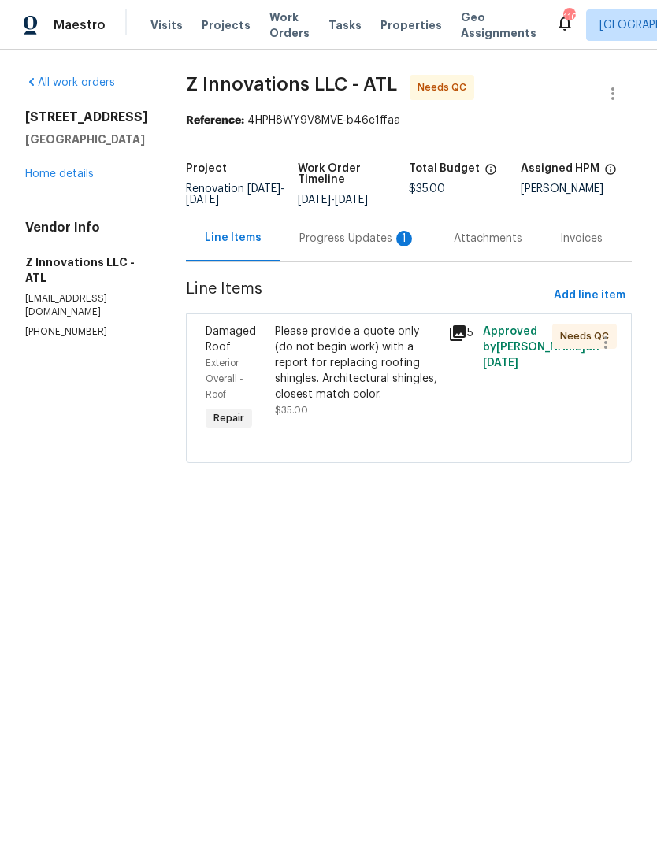
click at [338, 241] on div "Progress Updates 1" at bounding box center [357, 239] width 117 height 16
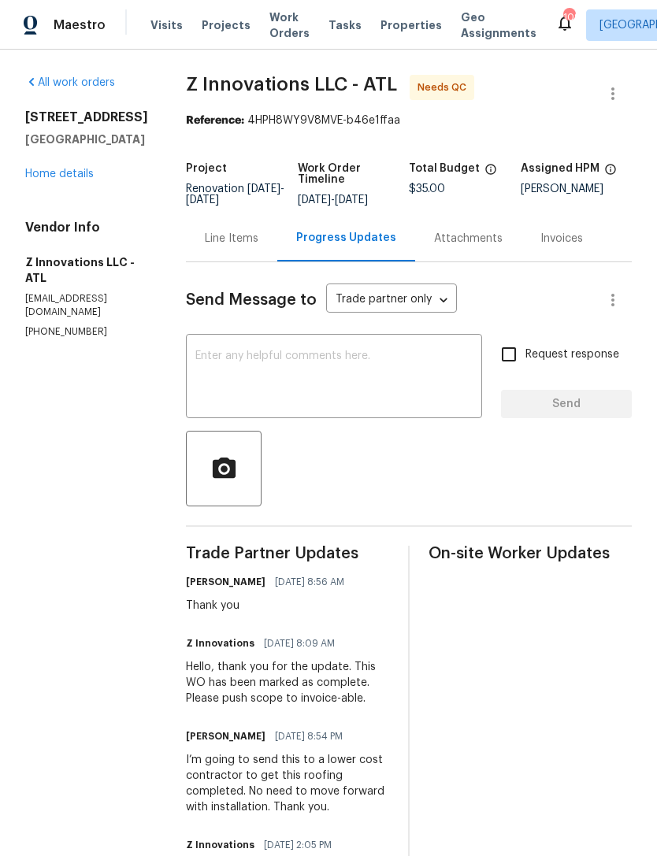
click at [54, 179] on link "Home details" at bounding box center [59, 173] width 68 height 11
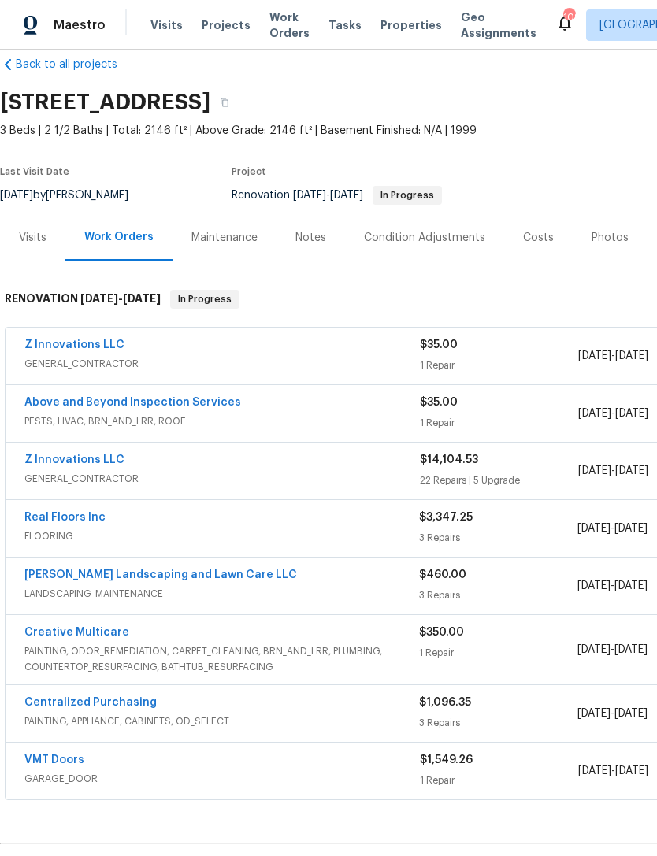
scroll to position [24, 0]
click at [76, 339] on link "Z Innovations LLC" at bounding box center [74, 344] width 100 height 11
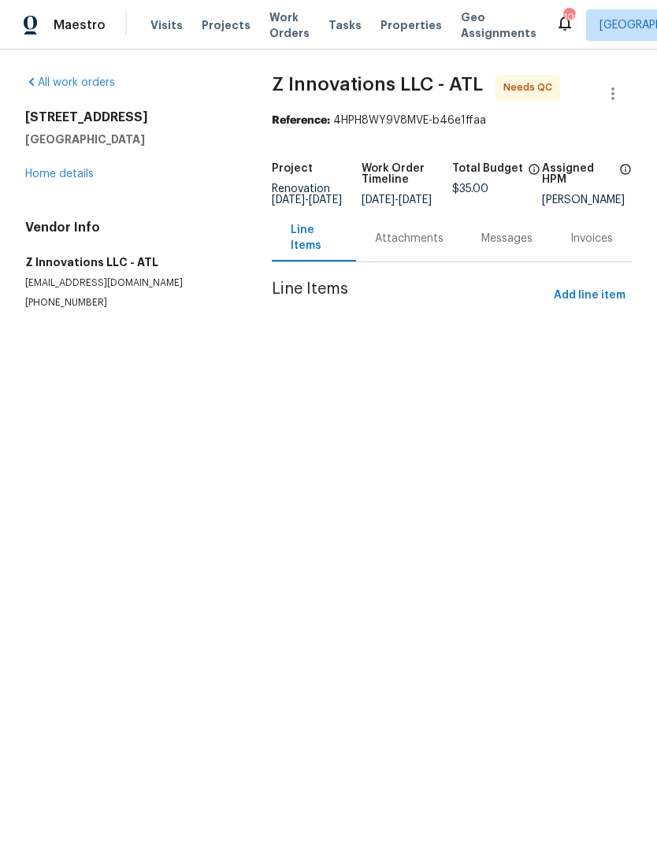
click at [61, 194] on div "All work orders 6590 Manor Creek Dr Douglasville, GA 30135 Home details Vendor …" at bounding box center [129, 192] width 209 height 235
click at [62, 176] on link "Home details" at bounding box center [59, 173] width 68 height 11
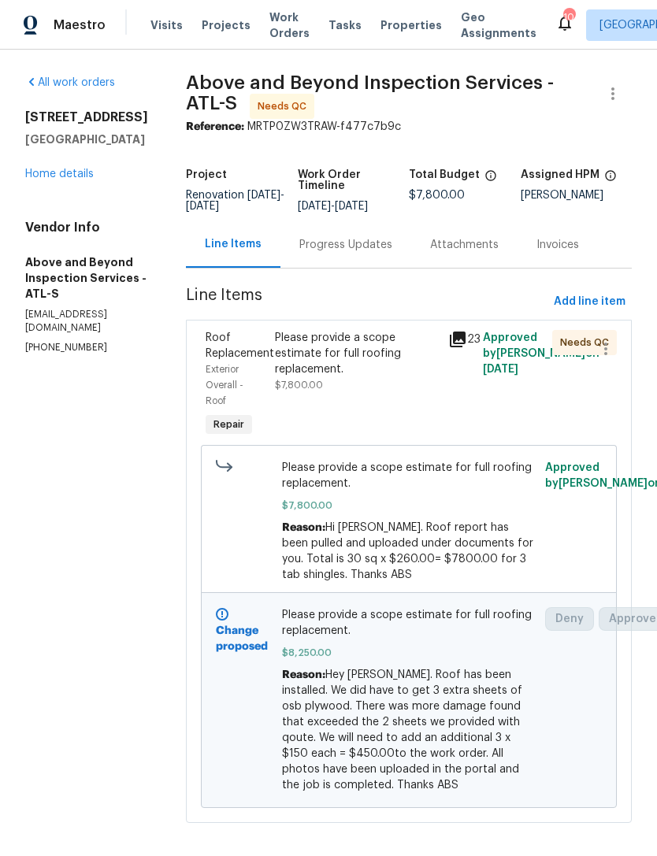
click at [387, 253] on div "Progress Updates" at bounding box center [345, 245] width 93 height 16
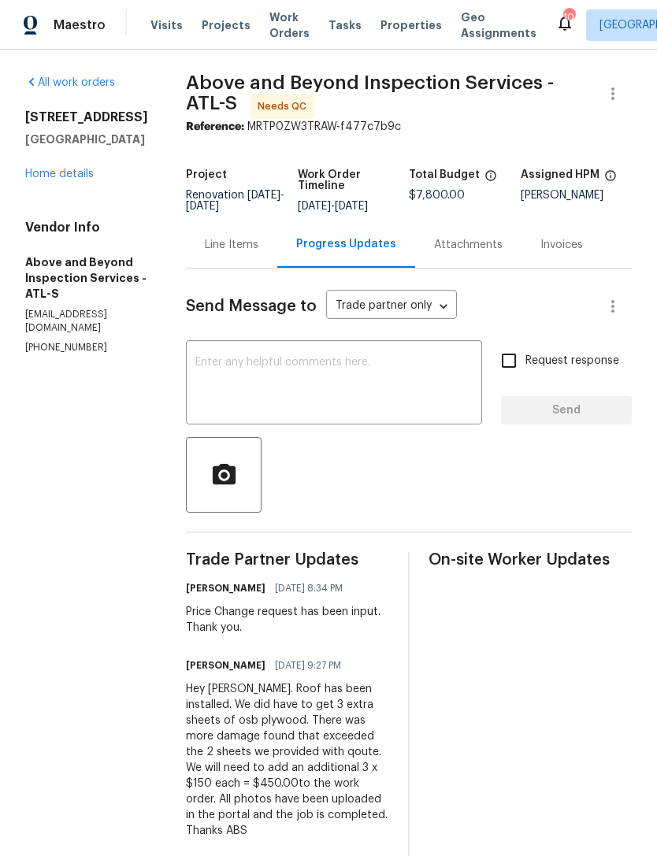
click at [74, 178] on link "Home details" at bounding box center [59, 173] width 68 height 11
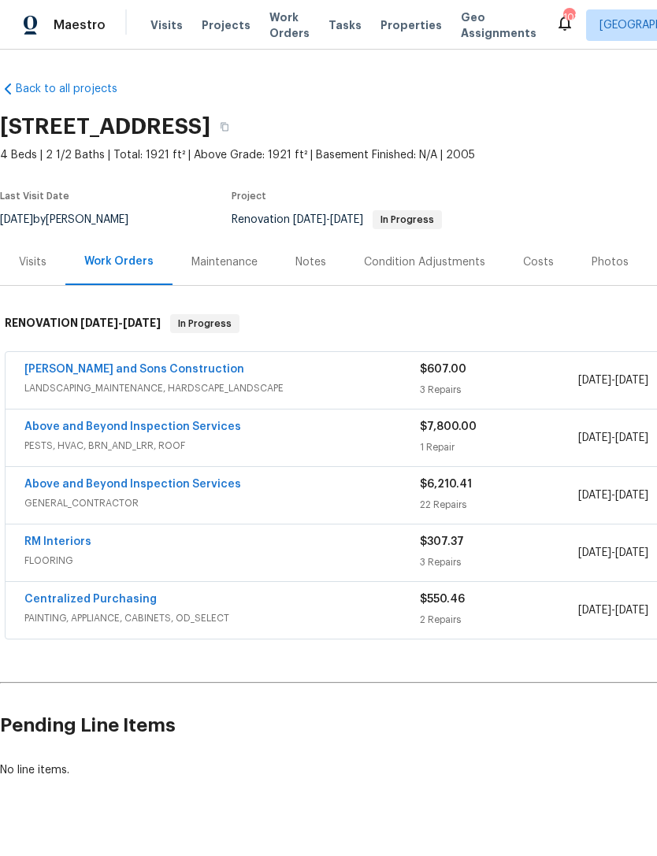
click at [165, 411] on div "Above and Beyond Inspection Services PESTS, HVAC, BRN_AND_LRR, ROOF $7,800.00 1…" at bounding box center [445, 437] width 878 height 57
click at [183, 431] on link "Above and Beyond Inspection Services" at bounding box center [132, 426] width 216 height 11
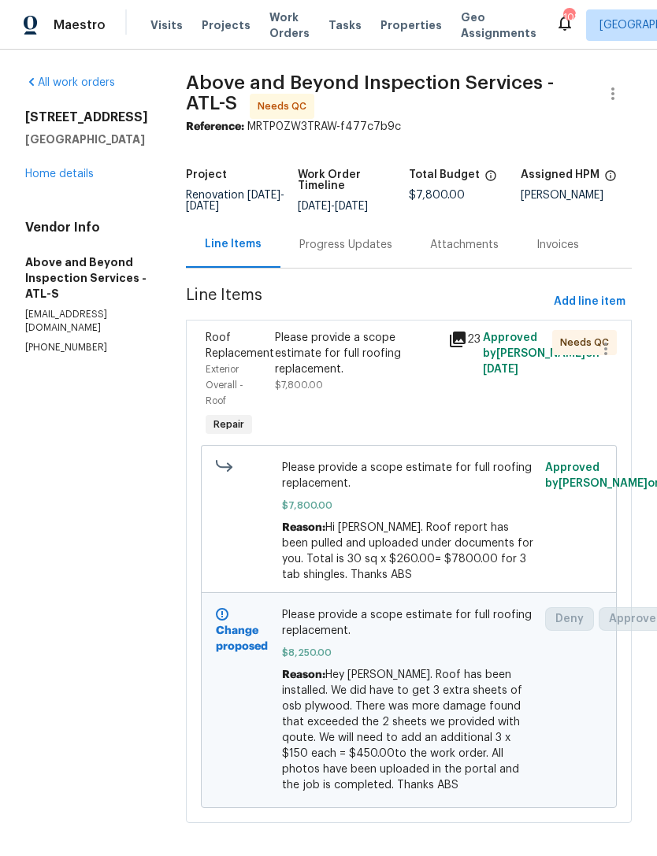
click at [402, 393] on div "Please provide a scope estimate for full roofing replacement. $7,800.00" at bounding box center [357, 361] width 164 height 63
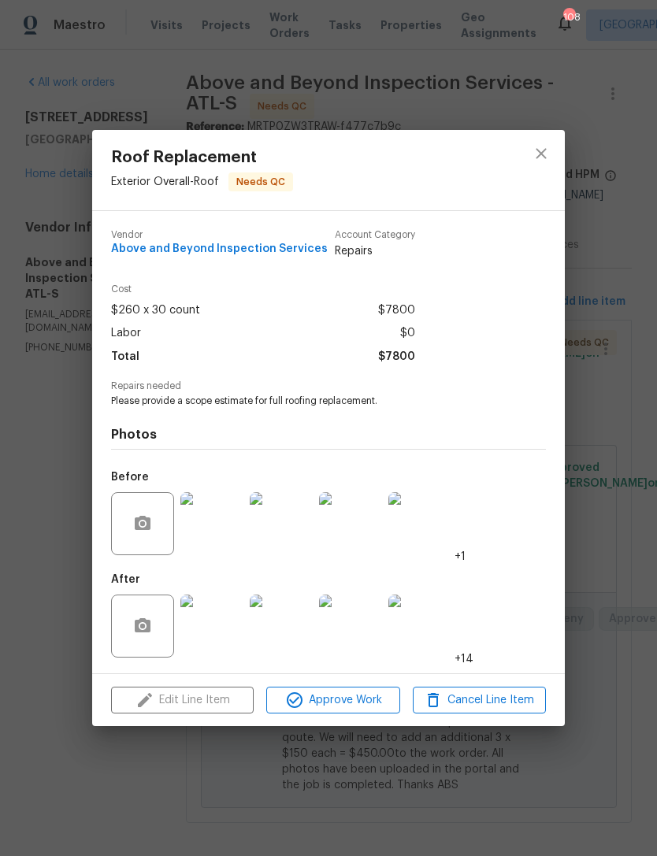
click at [212, 624] on img at bounding box center [211, 625] width 63 height 63
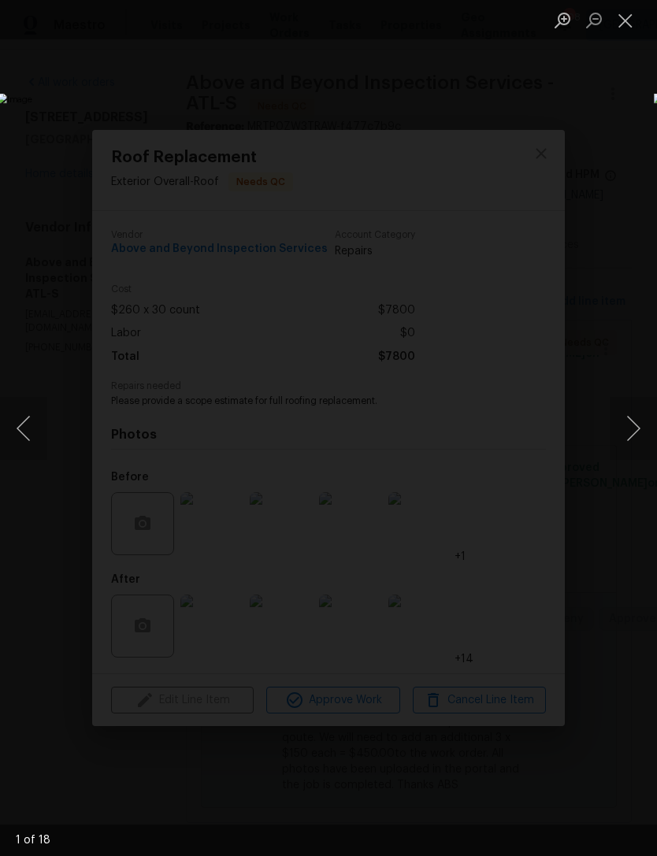
click at [636, 420] on button "Next image" at bounding box center [632, 428] width 47 height 63
click at [635, 415] on button "Next image" at bounding box center [632, 428] width 47 height 63
click at [634, 427] on button "Next image" at bounding box center [632, 428] width 47 height 63
click at [35, 422] on button "Previous image" at bounding box center [23, 428] width 47 height 63
click at [628, 427] on button "Next image" at bounding box center [632, 428] width 47 height 63
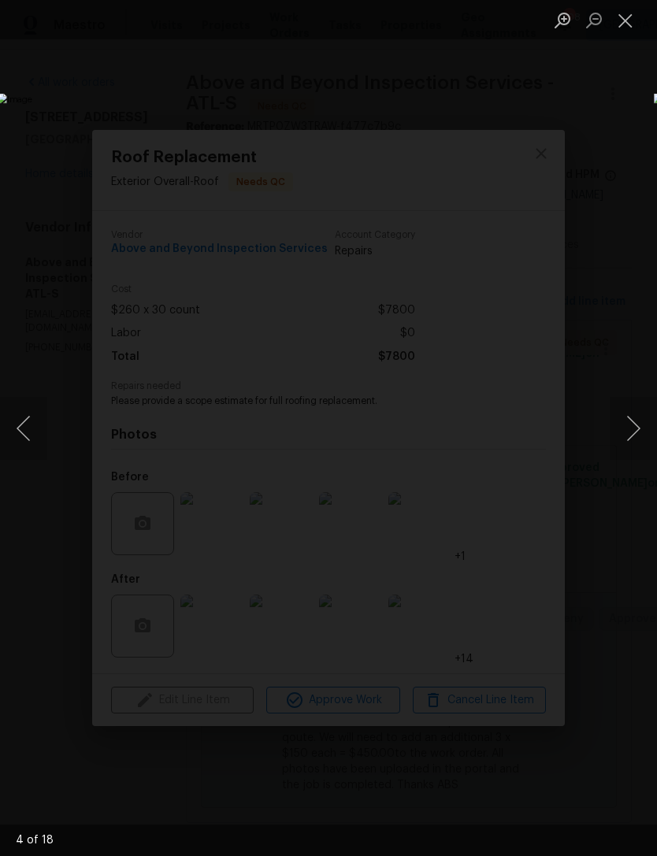
click at [630, 424] on button "Next image" at bounding box center [632, 428] width 47 height 63
click at [633, 420] on button "Next image" at bounding box center [632, 428] width 47 height 63
click at [627, 427] on button "Next image" at bounding box center [632, 428] width 47 height 63
click at [630, 427] on button "Next image" at bounding box center [632, 428] width 47 height 63
click at [629, 427] on button "Next image" at bounding box center [632, 428] width 47 height 63
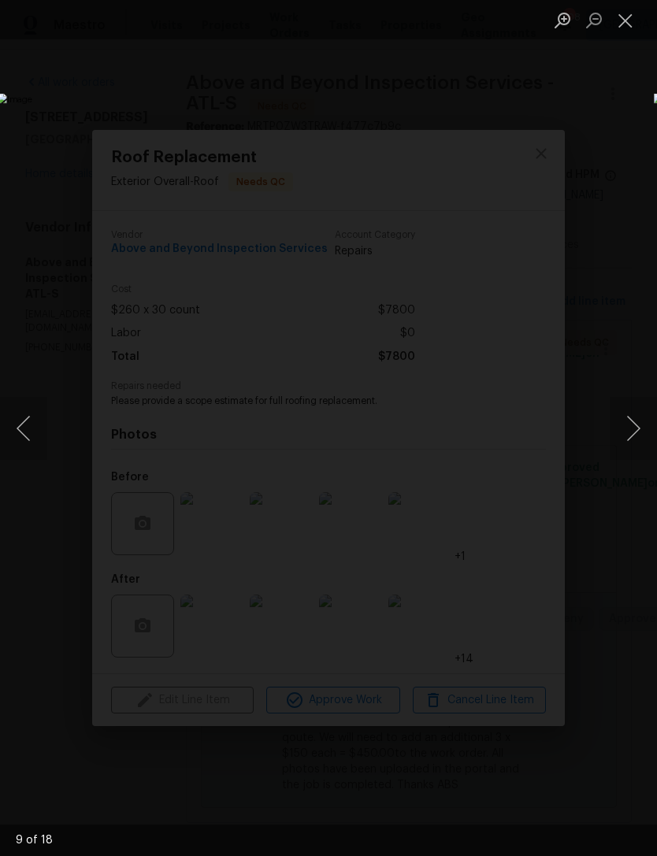
click at [636, 431] on button "Next image" at bounding box center [632, 428] width 47 height 63
click at [628, 435] on button "Next image" at bounding box center [632, 428] width 47 height 63
click at [635, 432] on button "Next image" at bounding box center [632, 428] width 47 height 63
click at [638, 431] on button "Next image" at bounding box center [632, 428] width 47 height 63
click at [633, 423] on button "Next image" at bounding box center [632, 428] width 47 height 63
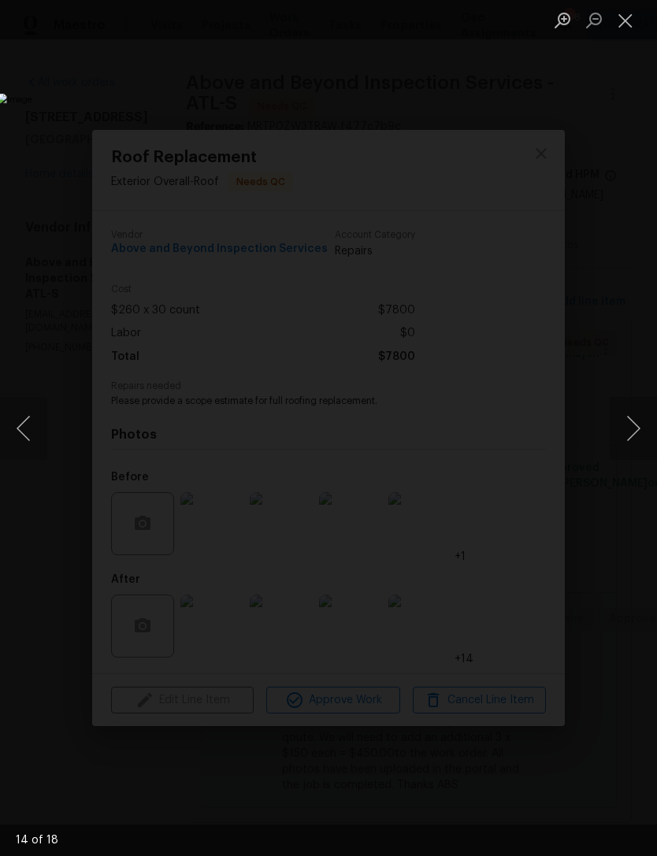
click at [630, 431] on button "Next image" at bounding box center [632, 428] width 47 height 63
click at [630, 437] on button "Next image" at bounding box center [632, 428] width 47 height 63
click at [634, 432] on button "Next image" at bounding box center [632, 428] width 47 height 63
click at [632, 433] on button "Next image" at bounding box center [632, 428] width 47 height 63
click at [634, 427] on button "Next image" at bounding box center [632, 428] width 47 height 63
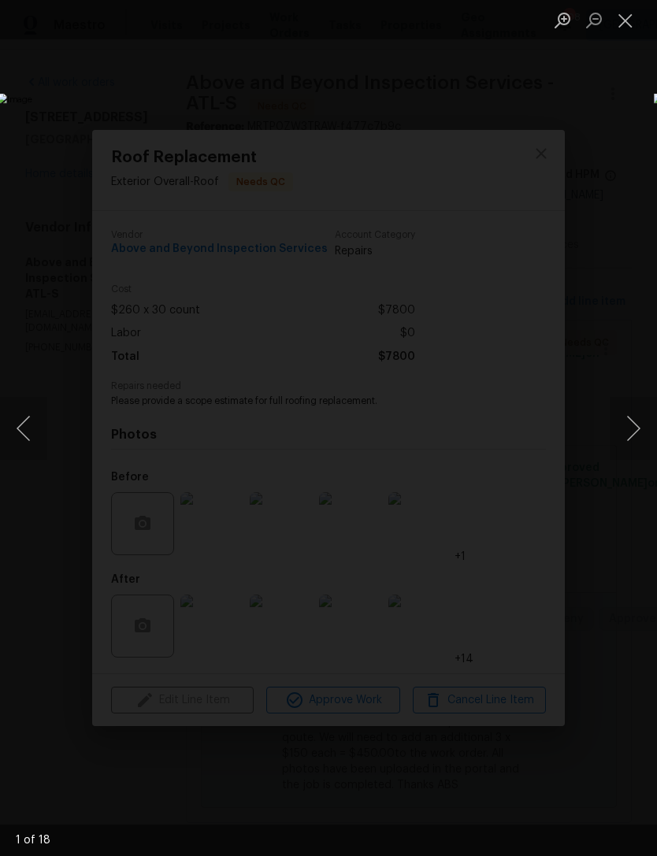
click at [634, 424] on button "Next image" at bounding box center [632, 428] width 47 height 63
click at [632, 22] on button "Close lightbox" at bounding box center [624, 20] width 31 height 28
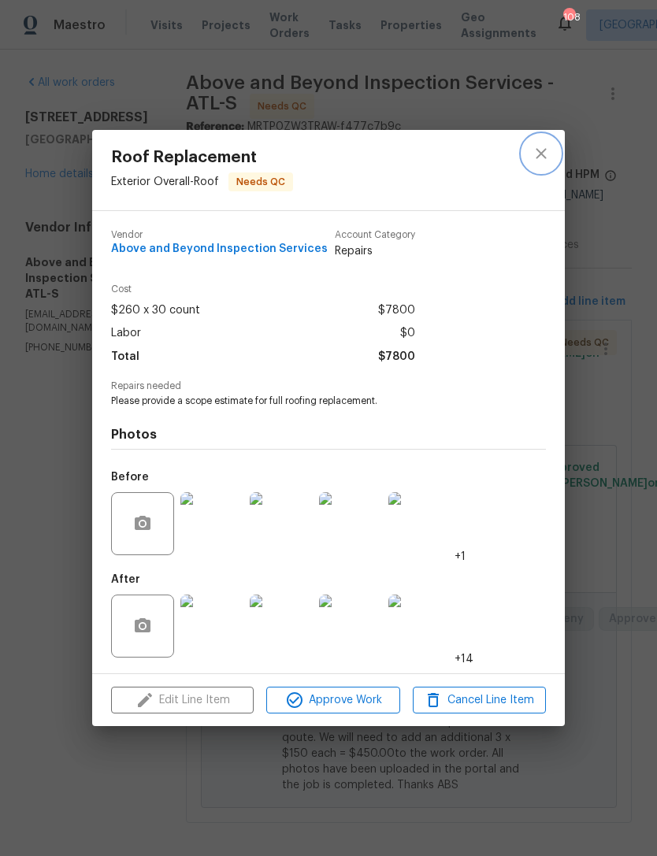
click at [546, 144] on icon "close" at bounding box center [540, 153] width 19 height 19
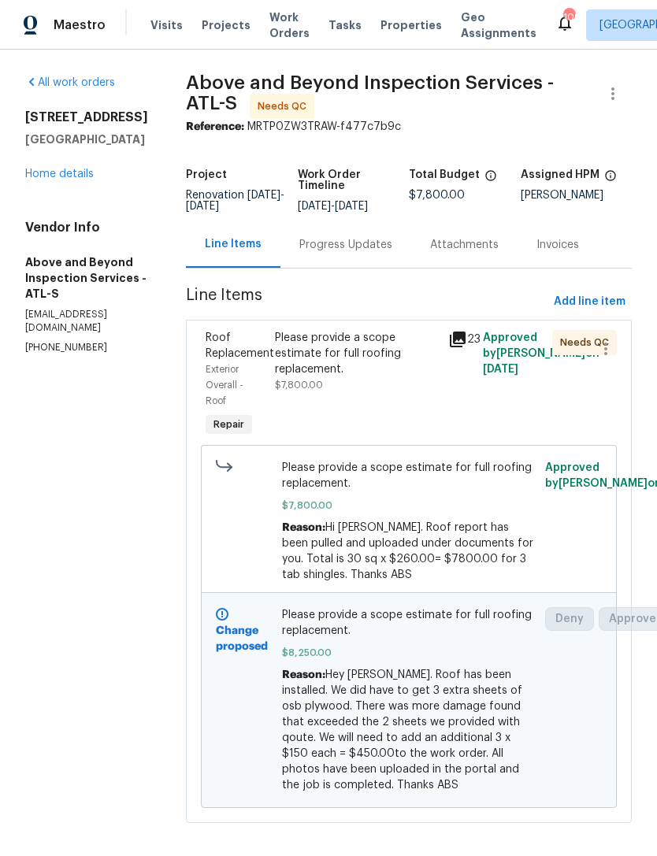
click at [49, 170] on link "Home details" at bounding box center [59, 173] width 68 height 11
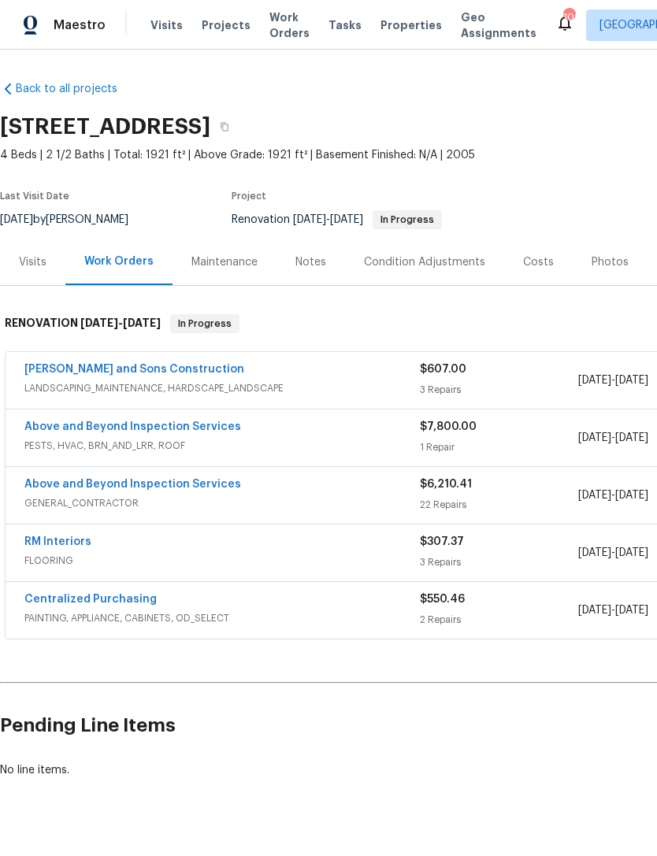
click at [70, 485] on link "Above and Beyond Inspection Services" at bounding box center [132, 484] width 216 height 11
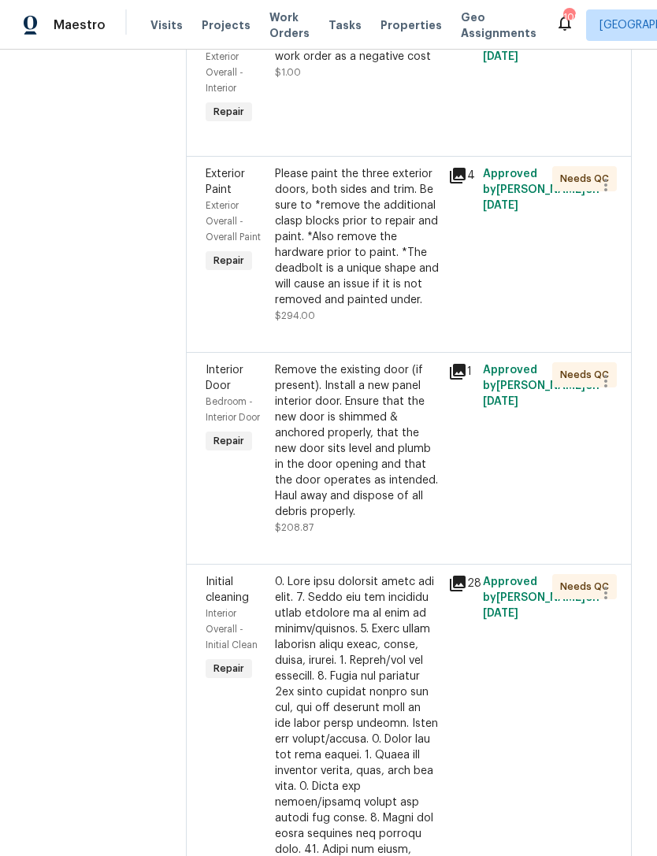
scroll to position [1160, 0]
